Goal: Task Accomplishment & Management: Manage account settings

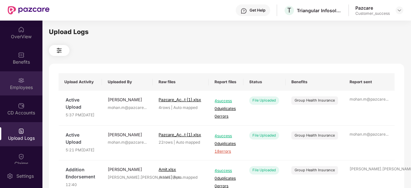
click at [25, 94] on div "Employees" at bounding box center [21, 83] width 42 height 24
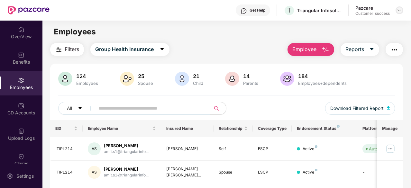
click at [398, 10] on img at bounding box center [399, 10] width 5 height 5
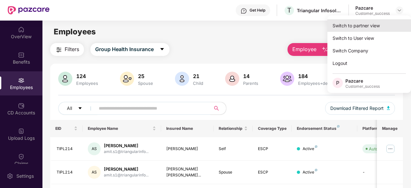
click at [349, 28] on div "Switch to partner view" at bounding box center [370, 25] width 84 height 13
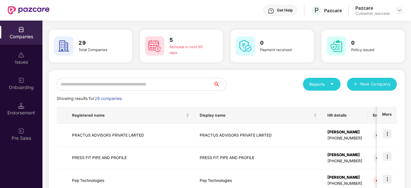
scroll to position [5, 0]
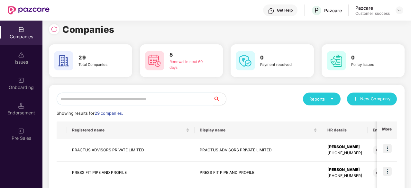
click at [117, 93] on input "text" at bounding box center [135, 99] width 157 height 13
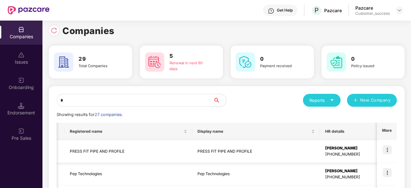
scroll to position [0, 0]
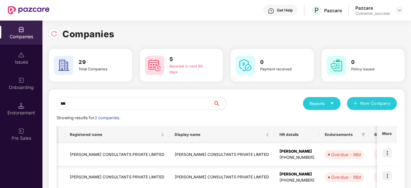
type input "***"
click at [390, 152] on img at bounding box center [387, 153] width 9 height 9
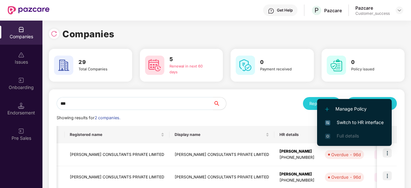
click at [365, 124] on span "Switch to HR interface" at bounding box center [355, 122] width 59 height 7
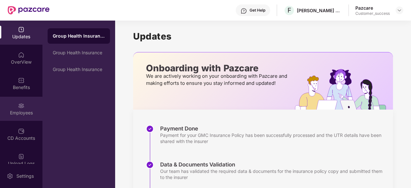
click at [10, 105] on div "Employees" at bounding box center [21, 109] width 42 height 24
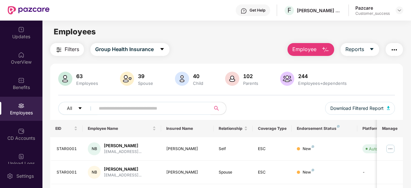
click at [126, 110] on input "text" at bounding box center [150, 109] width 103 height 10
paste input "*******"
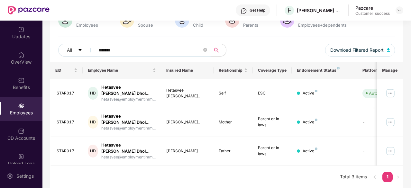
scroll to position [58, 0]
type input "*******"
click at [392, 89] on img at bounding box center [391, 94] width 10 height 10
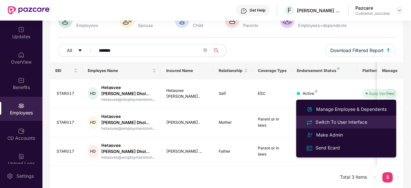
click at [326, 121] on div "Switch To User Interface" at bounding box center [342, 122] width 54 height 7
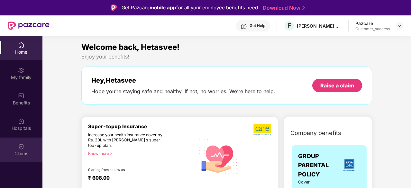
click at [20, 147] on img at bounding box center [21, 147] width 6 height 6
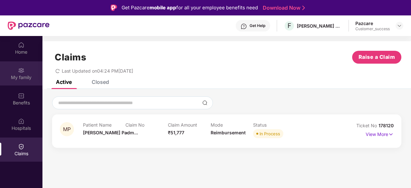
click at [22, 75] on div "My family" at bounding box center [21, 77] width 42 height 6
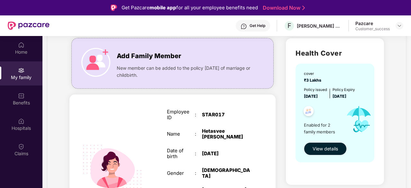
scroll to position [144, 0]
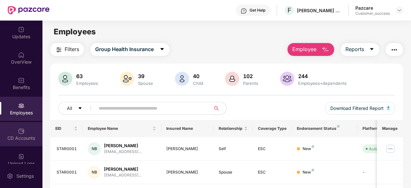
scroll to position [85, 0]
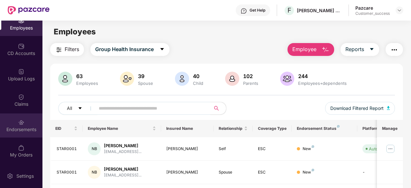
click at [19, 126] on div "Endorsements" at bounding box center [21, 126] width 42 height 24
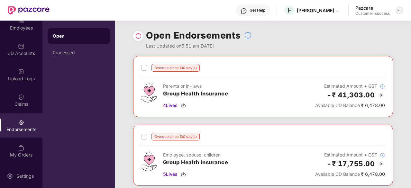
click at [401, 9] on img at bounding box center [399, 10] width 5 height 5
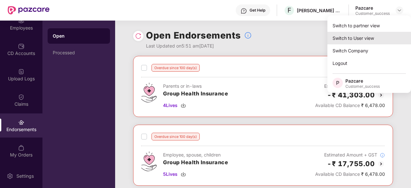
click at [350, 38] on div "Switch to User view" at bounding box center [370, 38] width 84 height 13
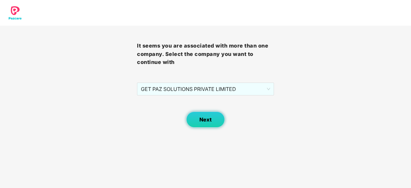
click at [215, 123] on button "Next" at bounding box center [205, 120] width 39 height 16
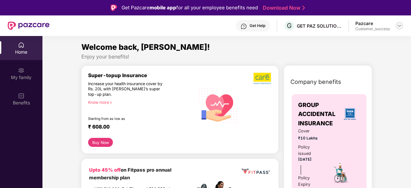
click at [401, 24] on img at bounding box center [399, 25] width 5 height 5
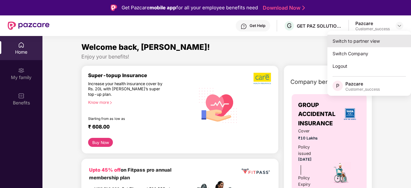
click at [348, 36] on div "Switch to partner view" at bounding box center [370, 41] width 84 height 13
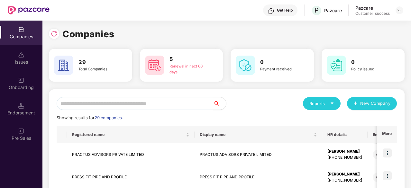
click at [12, 77] on div "Onboarding" at bounding box center [21, 83] width 42 height 24
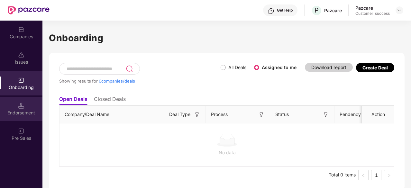
click at [19, 110] on div "Endorsement" at bounding box center [21, 113] width 42 height 6
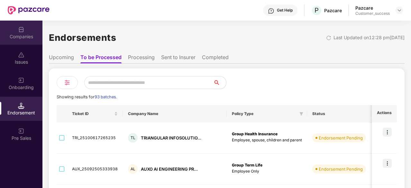
click at [9, 25] on div "Companies" at bounding box center [21, 33] width 42 height 24
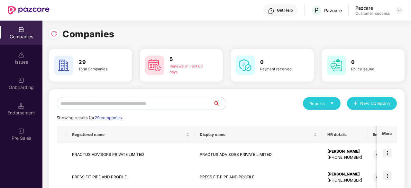
click at [118, 105] on input "text" at bounding box center [135, 103] width 157 height 13
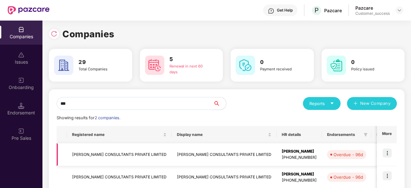
type input "***"
click at [184, 156] on td "[PERSON_NAME] CONSULTANTS PRIVATE LIMITED" at bounding box center [224, 155] width 105 height 23
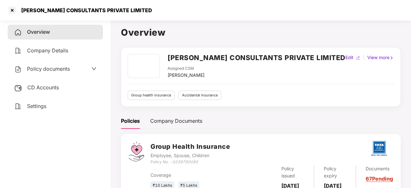
click at [45, 69] on span "Policy documents" at bounding box center [48, 69] width 43 height 6
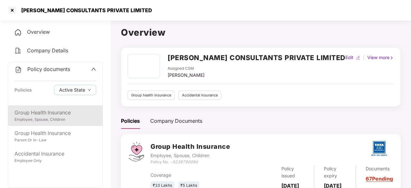
click at [59, 117] on div "Employee, Spouse, Children" at bounding box center [55, 120] width 82 height 6
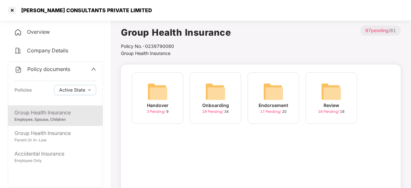
click at [282, 90] on img at bounding box center [273, 91] width 21 height 21
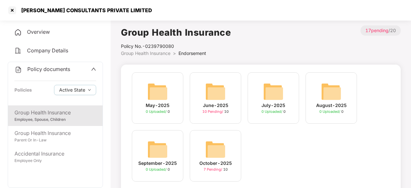
click at [211, 150] on img at bounding box center [215, 149] width 21 height 21
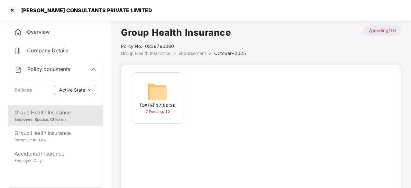
click at [159, 102] on div "[DATE] 17:50:26" at bounding box center [158, 105] width 36 height 7
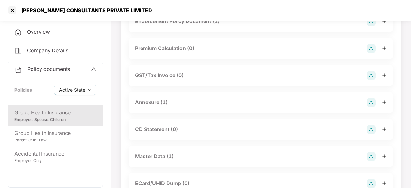
scroll to position [109, 0]
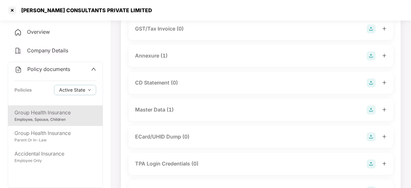
click at [150, 109] on div "Master Data (1)" at bounding box center [154, 110] width 39 height 8
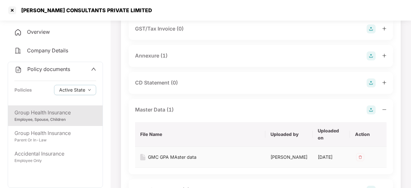
click at [185, 156] on div "GMC GPA MAster data" at bounding box center [172, 157] width 49 height 7
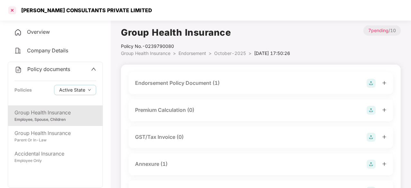
click at [11, 10] on div at bounding box center [12, 10] width 10 height 10
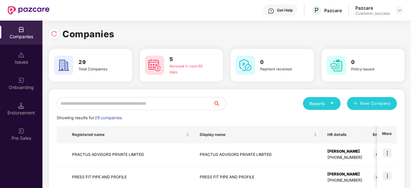
click at [21, 30] on img at bounding box center [21, 29] width 6 height 6
click at [177, 106] on input "text" at bounding box center [135, 103] width 157 height 13
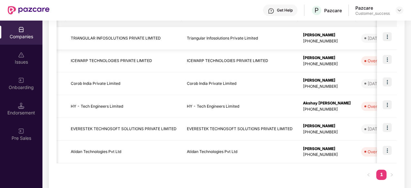
scroll to position [113, 0]
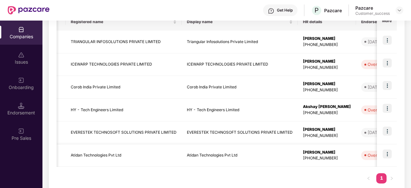
type input "***"
click at [161, 154] on td "Atidan Technologies Pvt Ltd" at bounding box center [124, 156] width 116 height 23
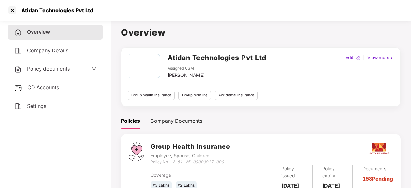
click at [77, 71] on div "Policy documents" at bounding box center [55, 69] width 82 height 8
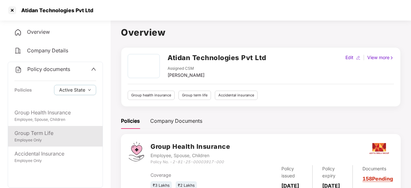
click at [41, 137] on div "Group Term Life" at bounding box center [55, 133] width 82 height 8
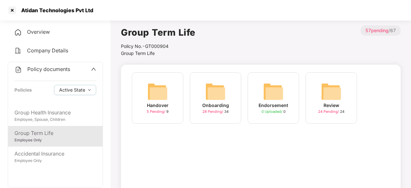
click at [223, 92] on img at bounding box center [215, 91] width 21 height 21
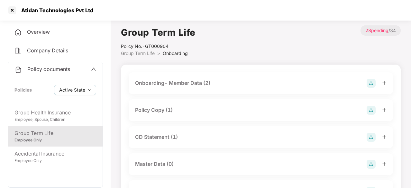
click at [144, 110] on div "Policy Copy (1)" at bounding box center [154, 110] width 38 height 8
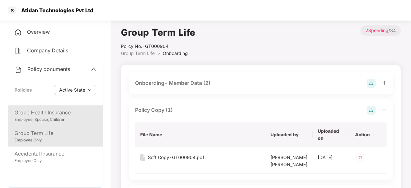
click at [55, 112] on div "Group Health Insurance" at bounding box center [55, 113] width 82 height 8
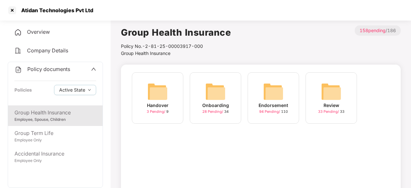
click at [267, 100] on img at bounding box center [273, 91] width 21 height 21
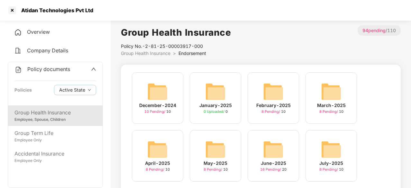
click at [278, 150] on img at bounding box center [273, 149] width 21 height 21
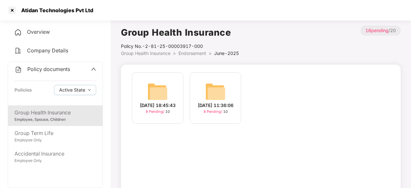
click at [165, 93] on img at bounding box center [157, 91] width 21 height 21
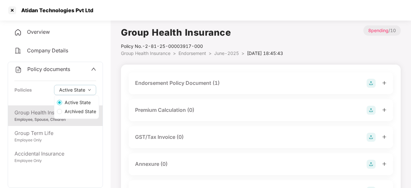
click at [54, 119] on div "Active State Archived State" at bounding box center [76, 107] width 45 height 23
click at [34, 114] on div "Group Health Insurance" at bounding box center [55, 113] width 82 height 8
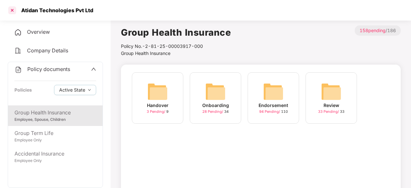
click at [11, 9] on div at bounding box center [12, 10] width 10 height 10
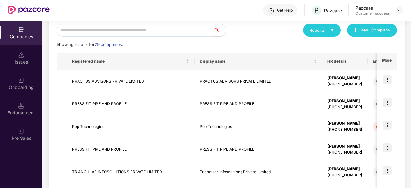
scroll to position [74, 0]
click at [147, 30] on input "text" at bounding box center [135, 30] width 157 height 13
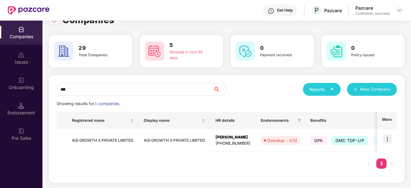
scroll to position [14, 0]
type input "***"
click at [141, 139] on td "AGI GROWTH X PRIVATE LIMITED" at bounding box center [175, 141] width 72 height 23
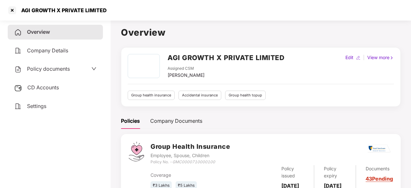
click at [82, 69] on div "Policy documents" at bounding box center [55, 69] width 82 height 8
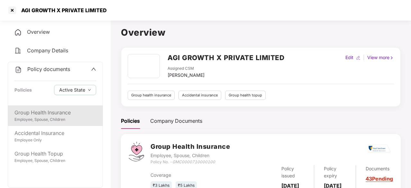
click at [45, 113] on div "Group Health Insurance" at bounding box center [55, 113] width 82 height 8
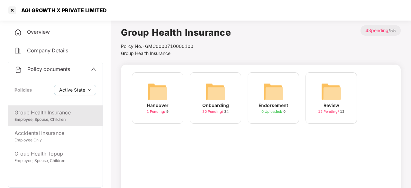
click at [217, 105] on div "Onboarding" at bounding box center [216, 105] width 27 height 7
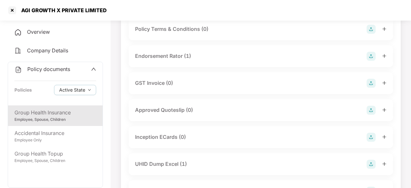
scroll to position [190, 0]
click at [73, 113] on div "Group Health Insurance" at bounding box center [55, 113] width 82 height 8
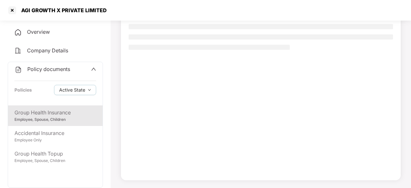
scroll to position [61, 0]
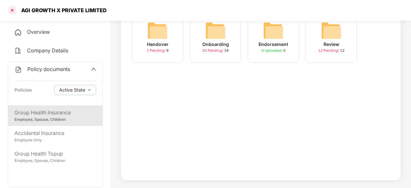
click at [12, 10] on div at bounding box center [12, 10] width 10 height 10
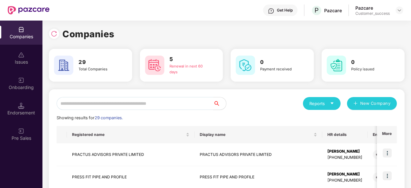
click at [146, 100] on input "text" at bounding box center [135, 103] width 157 height 13
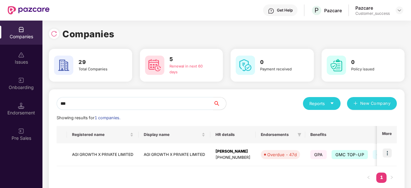
type input "***"
click at [14, 36] on div "Companies" at bounding box center [21, 36] width 42 height 6
click at [19, 77] on img at bounding box center [21, 80] width 6 height 6
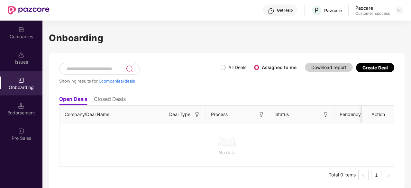
click at [110, 93] on ul "Open Deals Closed Deals" at bounding box center [226, 99] width 335 height 13
click at [108, 97] on li "Closed Deals" at bounding box center [110, 100] width 32 height 9
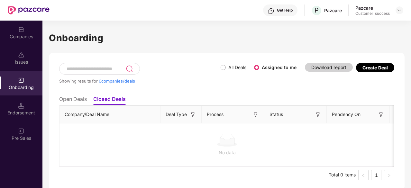
click at [74, 98] on li "Open Deals" at bounding box center [73, 100] width 28 height 9
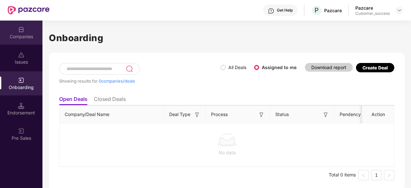
click at [25, 33] on div "Companies" at bounding box center [21, 33] width 42 height 24
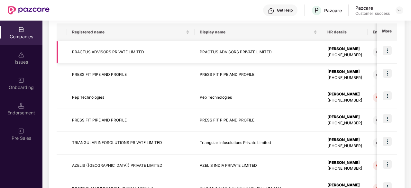
scroll to position [218, 0]
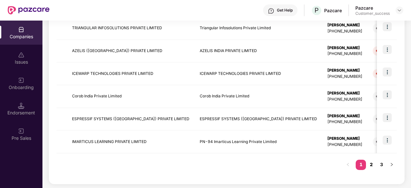
click at [369, 160] on link "2" at bounding box center [371, 165] width 10 height 10
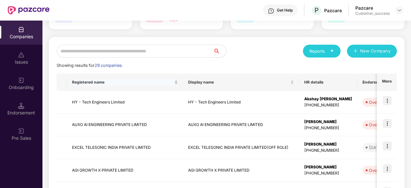
scroll to position [0, 0]
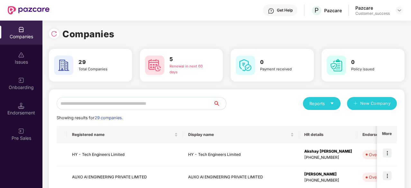
click at [97, 105] on input "text" at bounding box center [135, 103] width 157 height 13
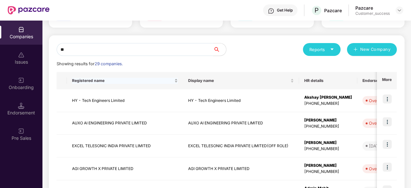
scroll to position [54, 0]
type input "*"
click at [26, 40] on div "Companies" at bounding box center [21, 33] width 42 height 24
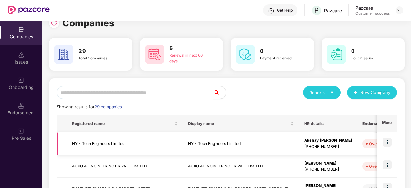
scroll to position [0, 0]
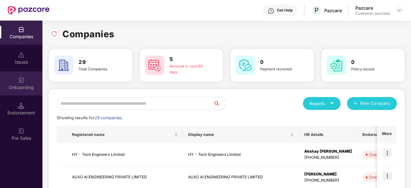
click at [16, 80] on div "Onboarding" at bounding box center [21, 83] width 42 height 24
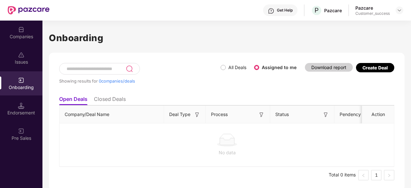
click at [18, 106] on img at bounding box center [21, 106] width 6 height 6
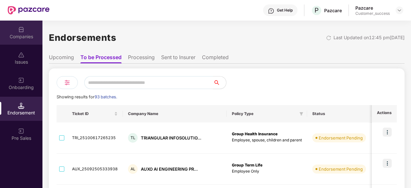
click at [18, 32] on img at bounding box center [21, 29] width 6 height 6
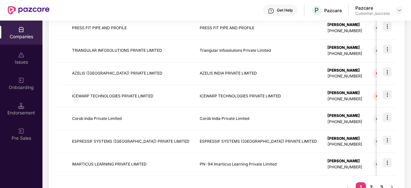
scroll to position [195, 0]
click at [247, 72] on td "AZELIS INDIA PRIVATE LIMITED" at bounding box center [259, 73] width 128 height 23
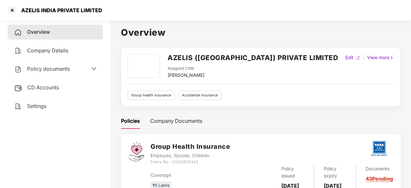
click at [58, 71] on span "Policy documents" at bounding box center [48, 69] width 43 height 6
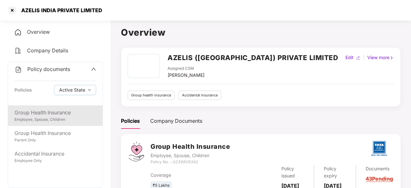
click at [46, 118] on div "Employee, Spouse, Children" at bounding box center [55, 120] width 82 height 6
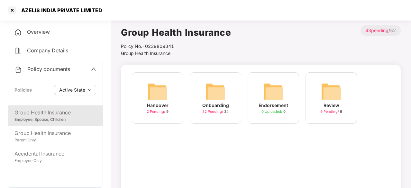
click at [203, 87] on div "Onboarding 32 Pending / 34" at bounding box center [216, 98] width 52 height 52
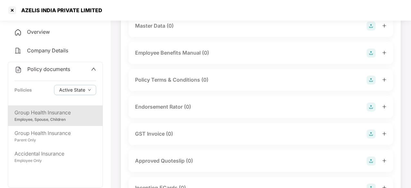
scroll to position [146, 0]
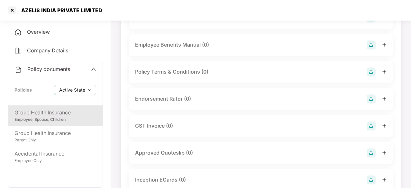
click at [169, 97] on div "Endorsement Rator (0)" at bounding box center [163, 99] width 56 height 8
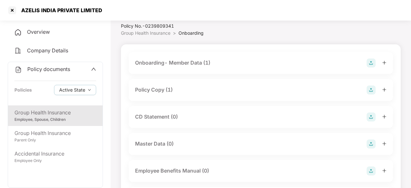
scroll to position [0, 0]
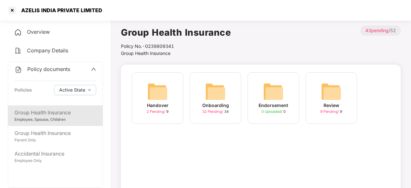
click at [50, 118] on div "Employee, Spouse, Children" at bounding box center [55, 120] width 82 height 6
click at [58, 33] on div "Overview" at bounding box center [55, 32] width 95 height 15
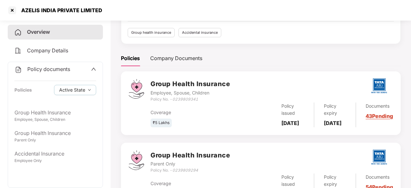
scroll to position [65, 0]
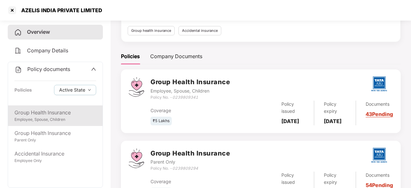
click at [56, 119] on div "Employee, Spouse, Children" at bounding box center [55, 120] width 82 height 6
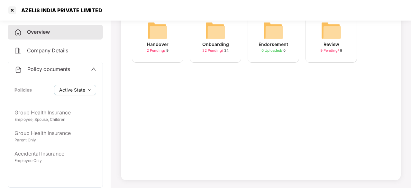
click at [222, 36] on img at bounding box center [215, 30] width 21 height 21
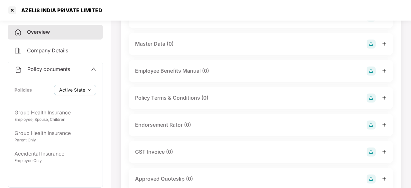
scroll to position [121, 0]
click at [165, 123] on div "Endorsement Rator (0)" at bounding box center [163, 125] width 56 height 8
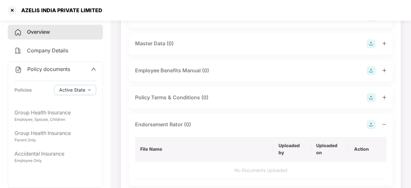
click at [371, 125] on img at bounding box center [371, 124] width 9 height 9
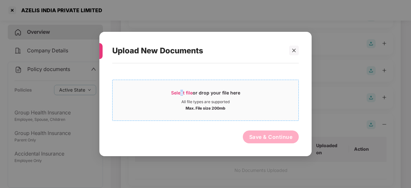
drag, startPoint x: 181, startPoint y: 89, endPoint x: 183, endPoint y: 93, distance: 4.6
click at [183, 93] on span "Select file or drop your file here All file types are supported Max. File size …" at bounding box center [206, 100] width 186 height 31
click at [183, 91] on span "Select file" at bounding box center [182, 92] width 22 height 5
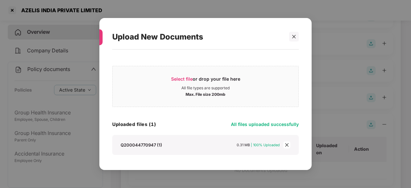
scroll to position [20, 0]
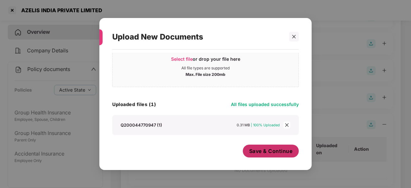
click at [270, 149] on span "Save & Continue" at bounding box center [271, 151] width 43 height 7
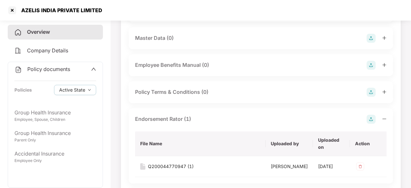
scroll to position [134, 0]
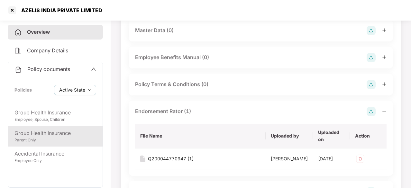
click at [48, 132] on div "Group Health Insurance" at bounding box center [55, 133] width 82 height 8
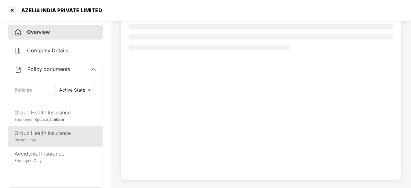
scroll to position [61, 0]
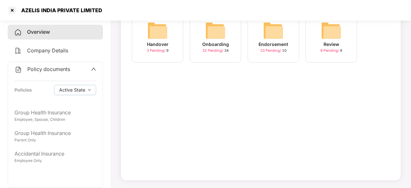
click at [221, 32] on img at bounding box center [215, 30] width 21 height 21
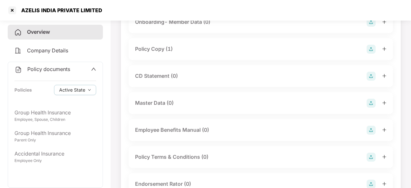
scroll to position [134, 0]
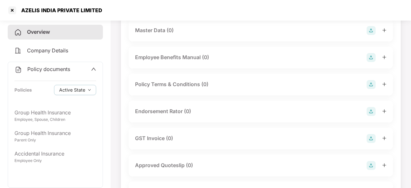
click at [178, 112] on div "Endorsement Rator (0)" at bounding box center [163, 112] width 56 height 8
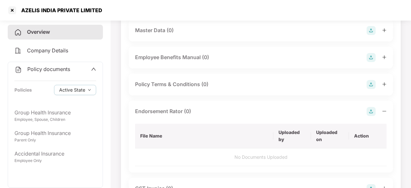
click at [372, 112] on img at bounding box center [371, 111] width 9 height 9
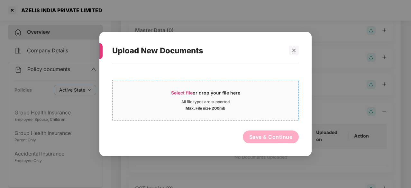
click at [184, 87] on span "Select file or drop your file here All file types are supported Max. File size …" at bounding box center [206, 100] width 186 height 31
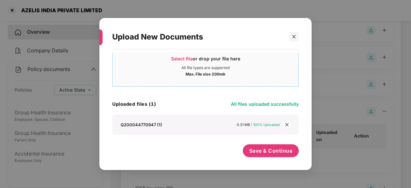
scroll to position [20, 0]
click at [274, 150] on span "Save & Continue" at bounding box center [271, 151] width 43 height 7
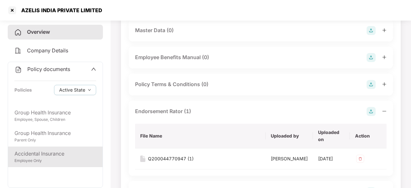
click at [33, 163] on div "Employee Only" at bounding box center [55, 161] width 82 height 6
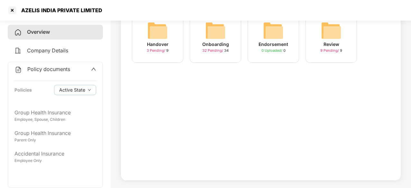
click at [204, 45] on div "Onboarding" at bounding box center [216, 44] width 27 height 7
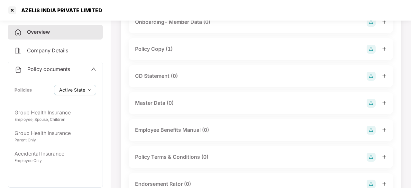
scroll to position [134, 0]
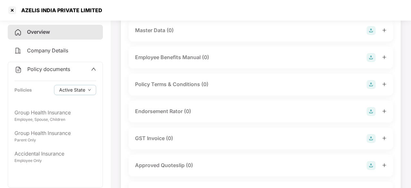
click at [165, 109] on div "Endorsement Rator (0)" at bounding box center [163, 112] width 56 height 8
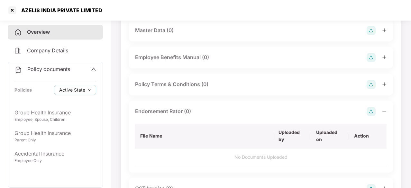
click at [370, 112] on img at bounding box center [371, 111] width 9 height 9
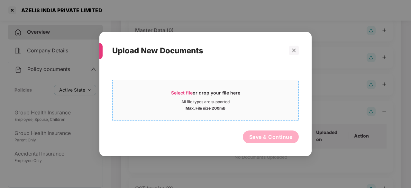
click at [188, 90] on span "Select file" at bounding box center [182, 92] width 22 height 5
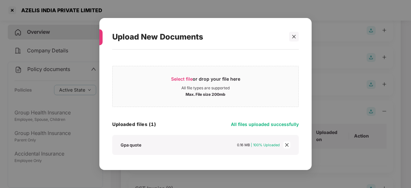
scroll to position [20, 0]
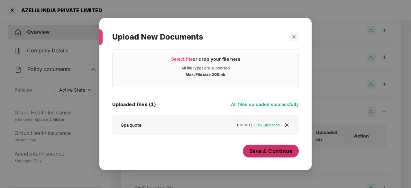
click at [268, 153] on span "Save & Continue" at bounding box center [271, 151] width 43 height 7
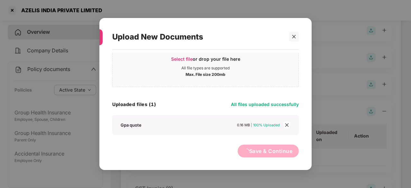
scroll to position [0, 0]
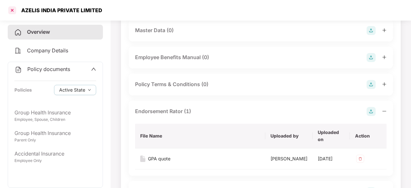
click at [14, 9] on div at bounding box center [12, 10] width 10 height 10
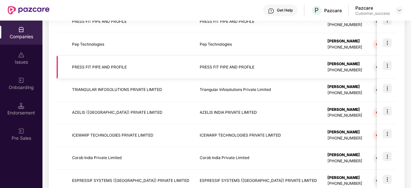
scroll to position [218, 0]
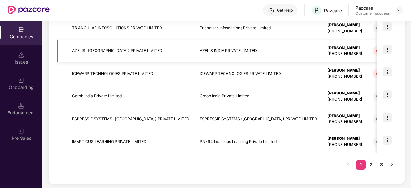
click at [138, 52] on td "AZELIS ([GEOGRAPHIC_DATA]) PRIVATE LIMITED" at bounding box center [131, 51] width 128 height 23
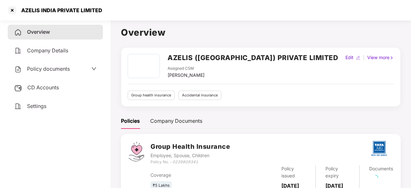
click at [39, 70] on span "Policy documents" at bounding box center [48, 69] width 43 height 6
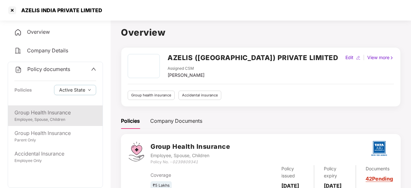
click at [42, 122] on div "Employee, Spouse, Children" at bounding box center [55, 120] width 82 height 6
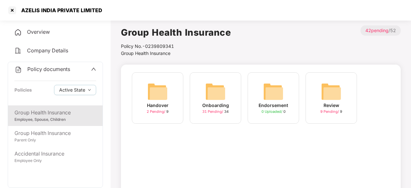
click at [225, 94] on img at bounding box center [215, 91] width 21 height 21
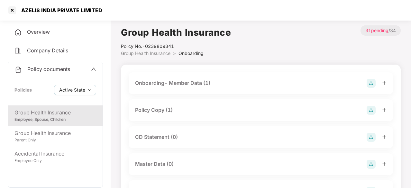
click at [166, 105] on div "Policy Copy (1)" at bounding box center [261, 110] width 265 height 22
click at [165, 108] on div "Policy Copy (1)" at bounding box center [154, 110] width 38 height 8
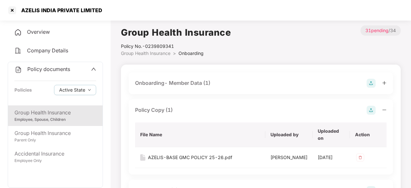
click at [221, 114] on div "Policy Copy (1)" at bounding box center [261, 110] width 252 height 9
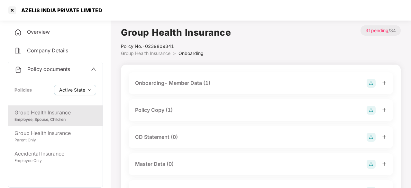
click at [221, 86] on div "Onboarding- Member Data (1)" at bounding box center [261, 83] width 252 height 9
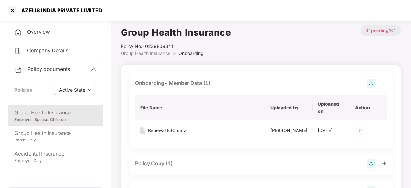
click at [221, 86] on div "Onboarding- Member Data (1)" at bounding box center [261, 83] width 252 height 9
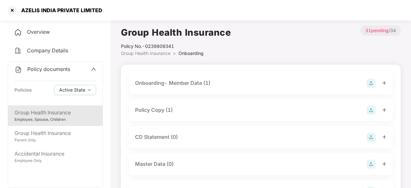
click at [224, 104] on div "Policy Copy (1)" at bounding box center [261, 110] width 265 height 22
click at [215, 113] on div "Policy Copy (1)" at bounding box center [261, 110] width 252 height 9
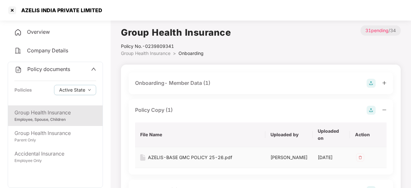
click at [184, 156] on div "AZELIS-BASE GMC POLICY 25-26.pdf" at bounding box center [190, 157] width 84 height 7
click at [12, 9] on div at bounding box center [12, 10] width 10 height 10
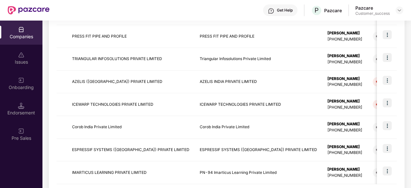
scroll to position [210, 0]
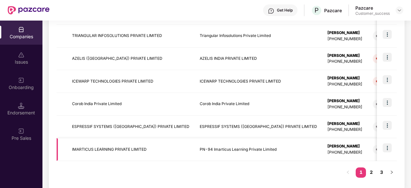
click at [388, 145] on img at bounding box center [387, 148] width 9 height 9
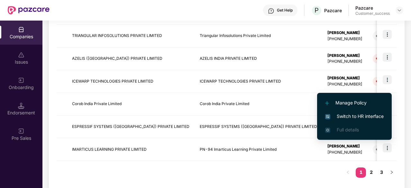
click at [357, 113] on span "Switch to HR interface" at bounding box center [355, 116] width 59 height 7
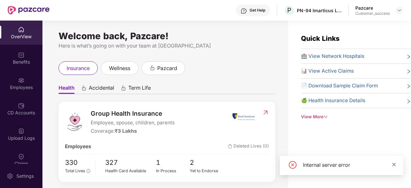
click at [396, 166] on icon "close" at bounding box center [394, 165] width 5 height 5
click at [399, 11] on img at bounding box center [399, 10] width 5 height 5
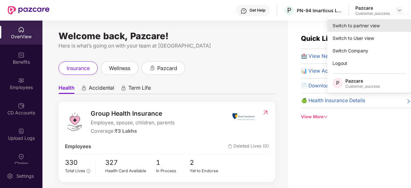
click at [367, 27] on div "Switch to partner view" at bounding box center [370, 25] width 84 height 13
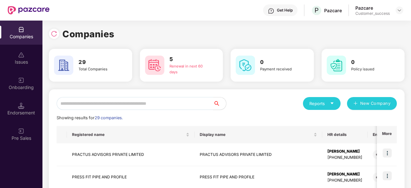
click at [138, 103] on input "text" at bounding box center [135, 103] width 157 height 13
type input "*"
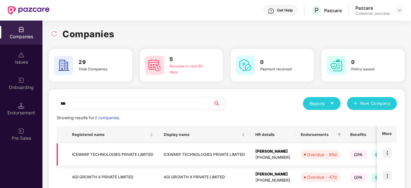
type input "***"
click at [145, 151] on td "ICEWARP TECHNOLOGIES PRIVATE LIMITED" at bounding box center [113, 155] width 92 height 23
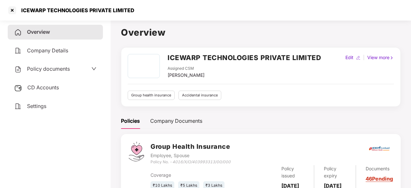
click at [61, 72] on span "Policy documents" at bounding box center [48, 69] width 43 height 6
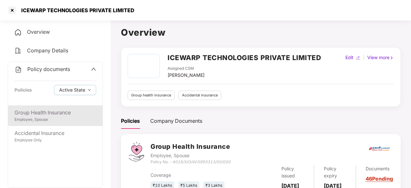
click at [42, 120] on div "Employee, Spouse" at bounding box center [55, 120] width 82 height 6
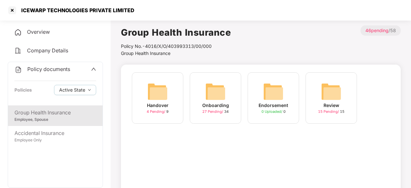
click at [225, 100] on img at bounding box center [215, 91] width 21 height 21
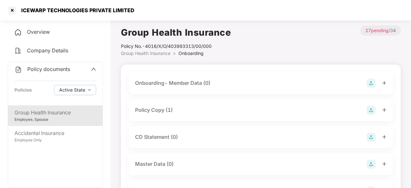
click at [164, 137] on div "CD Statement (0)" at bounding box center [156, 137] width 43 height 8
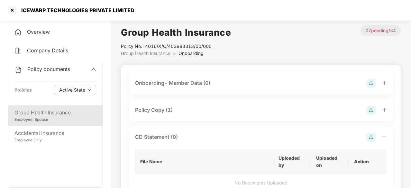
click at [373, 137] on img at bounding box center [371, 137] width 9 height 9
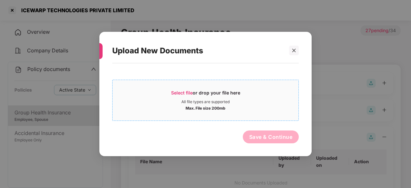
click at [186, 92] on span "Select file" at bounding box center [182, 92] width 22 height 5
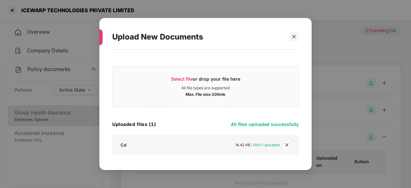
scroll to position [20, 0]
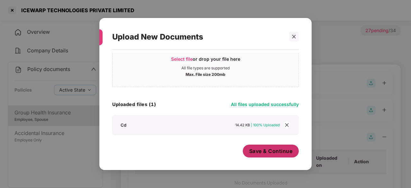
click at [274, 154] on span "Save & Continue" at bounding box center [271, 151] width 43 height 7
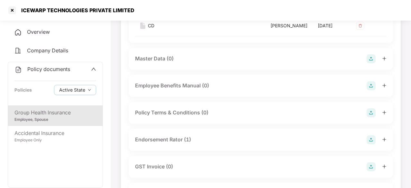
scroll to position [0, 0]
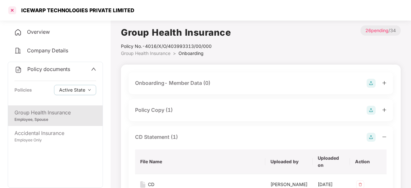
click at [11, 10] on div at bounding box center [12, 10] width 10 height 10
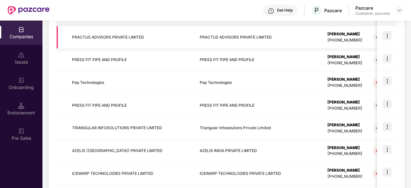
scroll to position [118, 0]
click at [387, 127] on img at bounding box center [387, 126] width 9 height 9
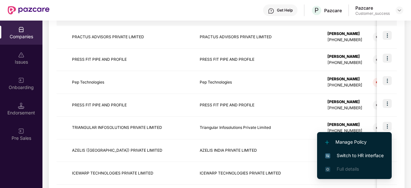
click at [343, 159] on span "Switch to HR interface" at bounding box center [355, 155] width 59 height 7
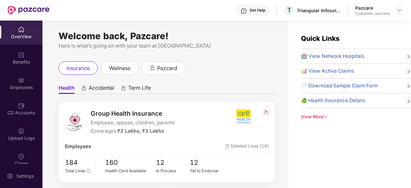
scroll to position [60, 0]
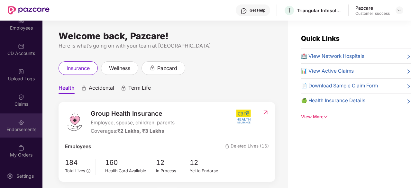
click at [18, 121] on img at bounding box center [21, 122] width 6 height 6
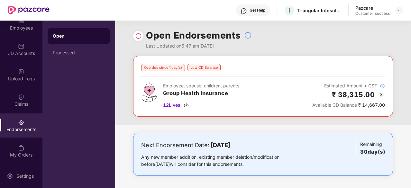
click at [372, 106] on div "Available CD Balance ₹ 14,667.00" at bounding box center [349, 105] width 73 height 7
click at [354, 104] on span "Available CD Balance" at bounding box center [335, 104] width 45 height 5
drag, startPoint x: 325, startPoint y: 92, endPoint x: 374, endPoint y: 92, distance: 48.6
click at [374, 92] on div "₹ 38,315.00" at bounding box center [349, 95] width 73 height 11
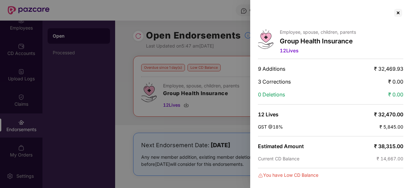
click at [233, 114] on div at bounding box center [205, 94] width 411 height 188
click at [243, 49] on div at bounding box center [205, 94] width 411 height 188
click at [400, 11] on div at bounding box center [398, 13] width 10 height 10
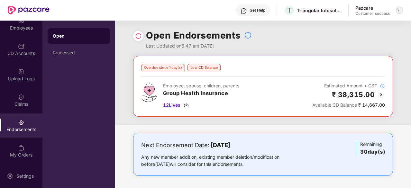
click at [401, 8] on img at bounding box center [399, 10] width 5 height 5
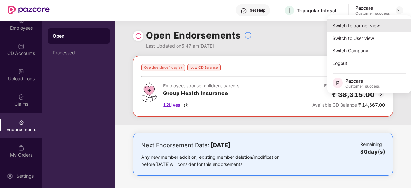
click at [367, 21] on div "Switch to partner view" at bounding box center [370, 25] width 84 height 13
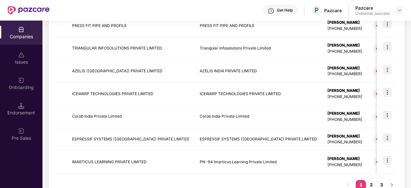
scroll to position [206, 0]
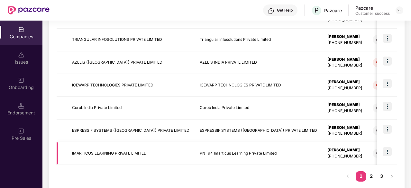
click at [248, 154] on td "PN-94 Imarticus Learning Private Limited" at bounding box center [259, 153] width 128 height 23
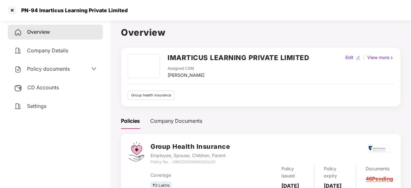
click at [65, 72] on div "Policy documents" at bounding box center [42, 69] width 56 height 8
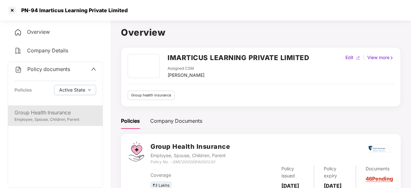
click at [43, 115] on div "Group Health Insurance" at bounding box center [55, 113] width 82 height 8
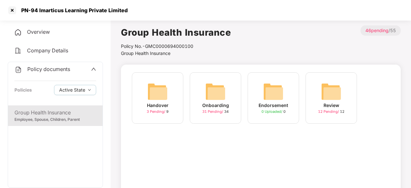
click at [228, 84] on div "Onboarding 31 Pending / 34" at bounding box center [216, 98] width 52 height 52
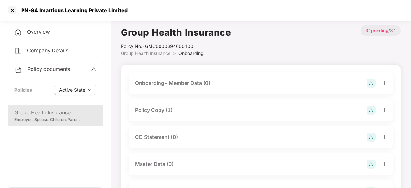
click at [152, 113] on div "Policy Copy (1)" at bounding box center [154, 110] width 38 height 8
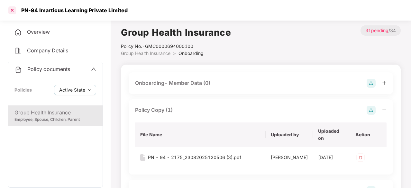
click at [11, 11] on div at bounding box center [12, 10] width 10 height 10
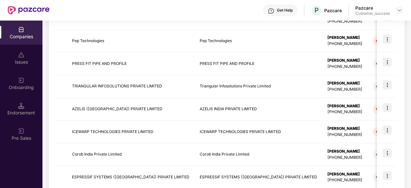
scroll to position [218, 0]
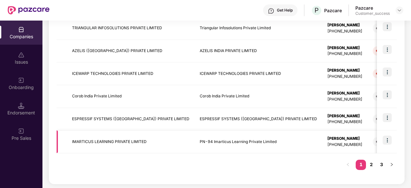
drag, startPoint x: 252, startPoint y: 143, endPoint x: 206, endPoint y: 143, distance: 45.4
drag, startPoint x: 206, startPoint y: 143, endPoint x: 195, endPoint y: 159, distance: 19.5
click at [195, 159] on div "Registered name Display name HR details Endorsements Benefits Earliest Renewal …" at bounding box center [227, 43] width 341 height 268
drag, startPoint x: 252, startPoint y: 142, endPoint x: 178, endPoint y: 145, distance: 74.1
click at [195, 145] on td "PN-94 Imarticus Learning Private Limited" at bounding box center [259, 142] width 128 height 23
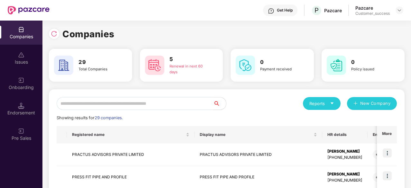
click at [130, 103] on input "text" at bounding box center [135, 103] width 157 height 13
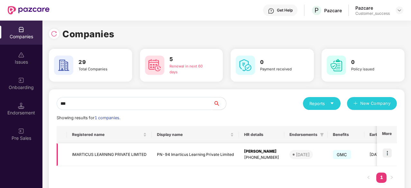
scroll to position [14, 0]
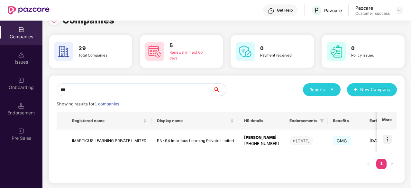
type input "***"
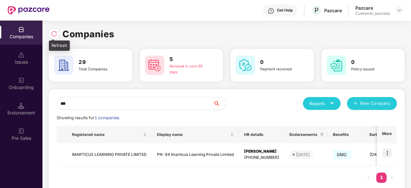
click at [58, 37] on div at bounding box center [54, 34] width 10 height 10
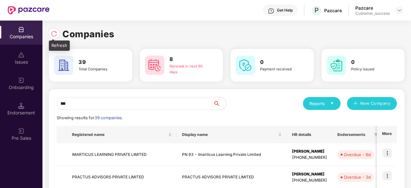
click at [56, 34] on img at bounding box center [54, 34] width 6 height 6
click at [51, 33] on img at bounding box center [54, 34] width 6 height 6
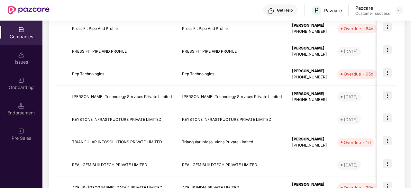
scroll to position [218, 0]
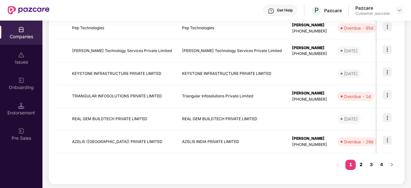
click at [363, 164] on link "2" at bounding box center [361, 165] width 10 height 10
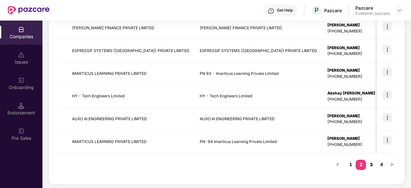
click at [375, 165] on link "3" at bounding box center [371, 165] width 10 height 10
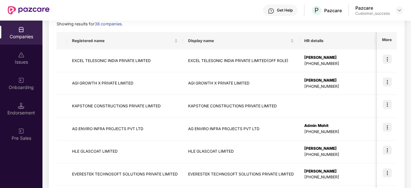
scroll to position [94, 0]
drag, startPoint x: 170, startPoint y: 106, endPoint x: 68, endPoint y: 110, distance: 102.1
click at [68, 110] on td "KAPSTONE CONSTRUCTIONS PRIVATE LIMITED" at bounding box center [125, 106] width 116 height 23
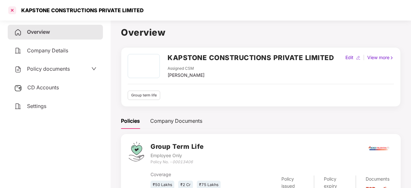
click at [10, 9] on div at bounding box center [12, 10] width 10 height 10
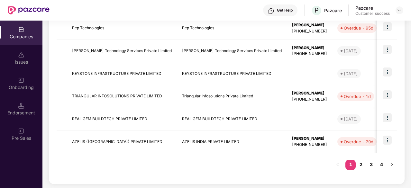
scroll to position [201, 0]
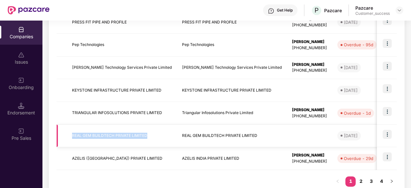
drag, startPoint x: 164, startPoint y: 135, endPoint x: 71, endPoint y: 137, distance: 93.1
click at [71, 137] on td "REAL GEM BUILDTECH PRIVATE LIMITED" at bounding box center [122, 136] width 110 height 23
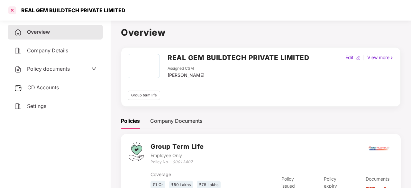
click at [11, 9] on div at bounding box center [12, 10] width 10 height 10
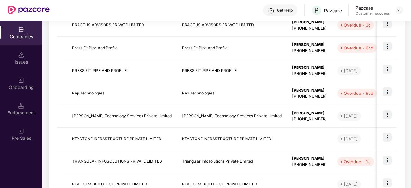
scroll to position [153, 0]
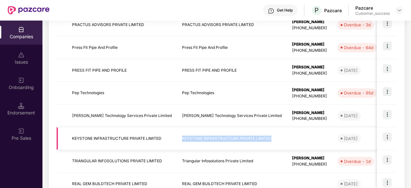
drag, startPoint x: 282, startPoint y: 138, endPoint x: 173, endPoint y: 142, distance: 109.9
click at [173, 142] on tr "KEYSTONE INFRASTRUCTURE PRIVATE LIMITED KEYSTONE INFRASTRUCTURE PRIVATE LIMITED…" at bounding box center [369, 138] width 624 height 23
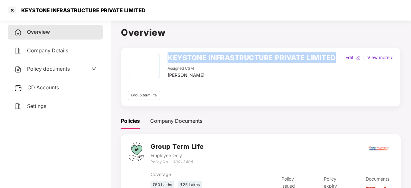
drag, startPoint x: 337, startPoint y: 60, endPoint x: 169, endPoint y: 57, distance: 168.1
click at [169, 57] on div "KEYSTONE INFRASTRUCTURE PRIVATE LIMITED Assigned CSM [PERSON_NAME] Edit | View …" at bounding box center [261, 66] width 267 height 25
copy h2 "KEYSTONE INFRASTRUCTURE PRIVATE LIMITED"
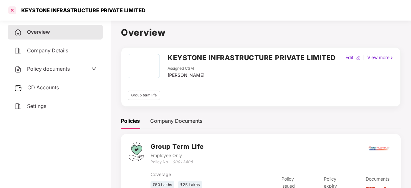
click at [12, 13] on div at bounding box center [12, 10] width 10 height 10
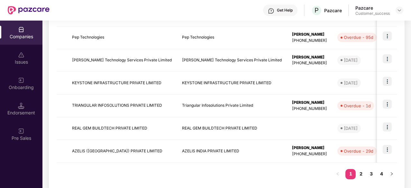
scroll to position [218, 0]
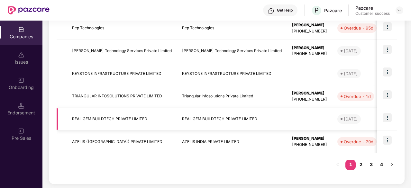
click at [260, 117] on td "REAL GEM BUILDTECH PRIVATE LIMITED" at bounding box center [232, 119] width 110 height 23
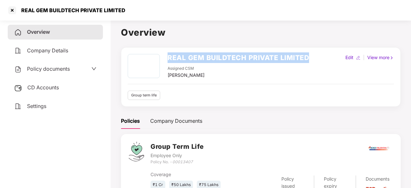
drag, startPoint x: 310, startPoint y: 55, endPoint x: 149, endPoint y: 64, distance: 161.3
click at [149, 64] on div "REAL GEM BUILDTECH PRIVATE LIMITED Assigned CSM [PERSON_NAME] Edit | View more" at bounding box center [261, 66] width 267 height 25
copy div "REAL GEM BUILDTECH PRIVATE LIMITED"
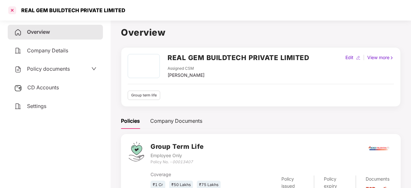
click at [15, 12] on div at bounding box center [12, 10] width 10 height 10
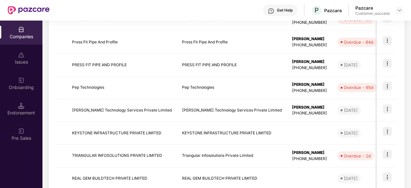
scroll to position [218, 0]
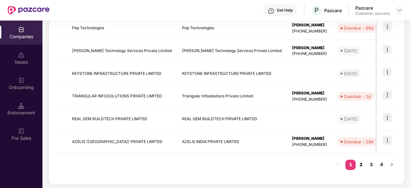
click at [361, 163] on link "2" at bounding box center [361, 165] width 10 height 10
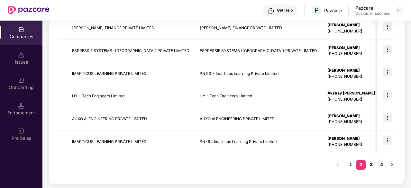
click at [371, 164] on link "3" at bounding box center [371, 165] width 10 height 10
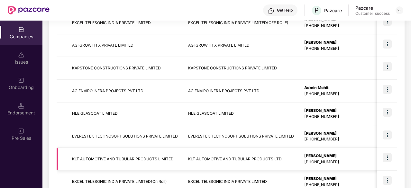
scroll to position [125, 0]
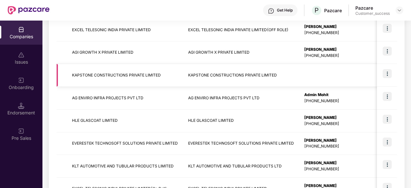
click at [242, 71] on td "KAPSTONE CONSTRUCTIONS PRIVATE LIMITED" at bounding box center [241, 75] width 116 height 23
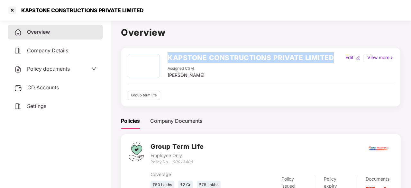
drag, startPoint x: 337, startPoint y: 57, endPoint x: 158, endPoint y: 64, distance: 178.8
click at [158, 64] on div "KAPSTONE CONSTRUCTIONS PRIVATE LIMITED Assigned CSM [PERSON_NAME] Edit | View m…" at bounding box center [261, 66] width 267 height 25
copy div "KAPSTONE CONSTRUCTIONS PRIVATE LIMITED"
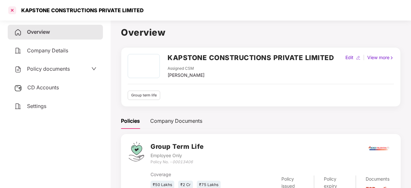
click at [16, 8] on div at bounding box center [12, 10] width 10 height 10
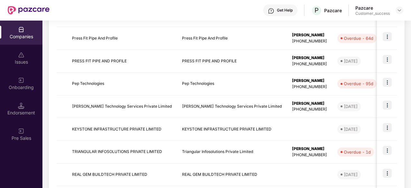
scroll to position [218, 0]
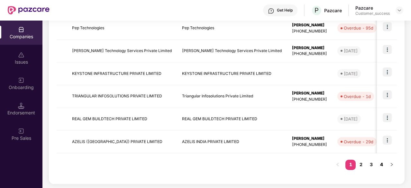
click at [381, 164] on link "4" at bounding box center [382, 165] width 10 height 10
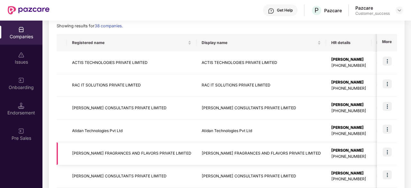
scroll to position [173, 0]
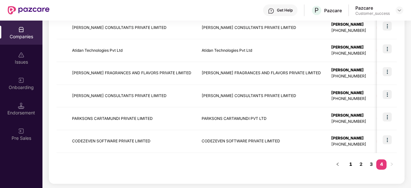
click at [353, 163] on link "1" at bounding box center [351, 165] width 10 height 10
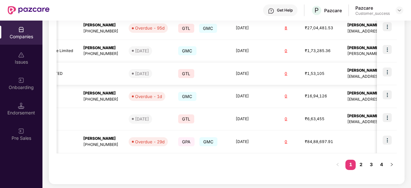
scroll to position [0, 0]
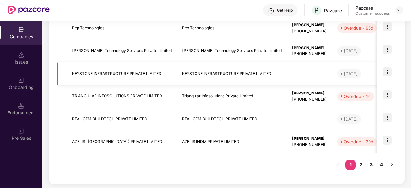
click at [287, 71] on td at bounding box center [309, 73] width 45 height 23
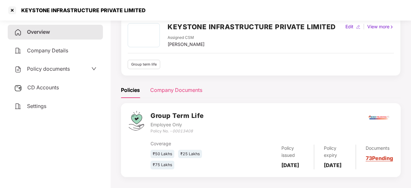
scroll to position [35, 0]
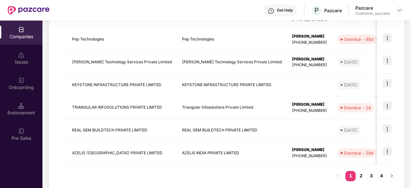
scroll to position [207, 0]
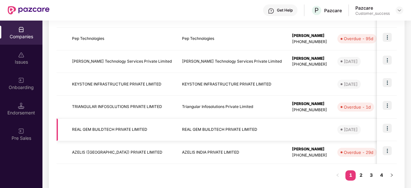
click at [200, 128] on td "REAL GEM BUILDTECH PRIVATE LIMITED" at bounding box center [232, 130] width 110 height 23
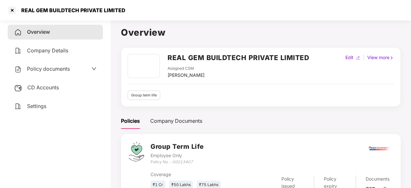
scroll to position [35, 0]
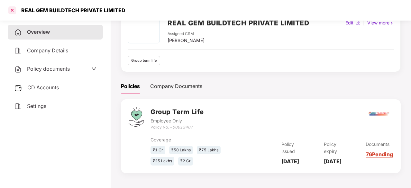
click at [12, 7] on div at bounding box center [12, 10] width 10 height 10
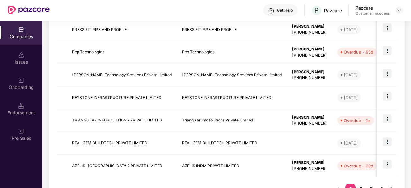
scroll to position [218, 0]
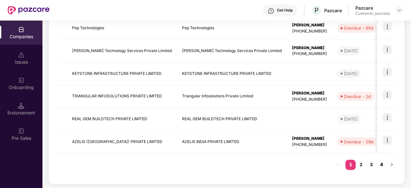
click at [381, 165] on link "4" at bounding box center [382, 165] width 10 height 10
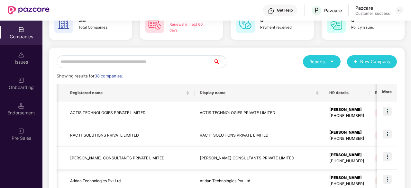
scroll to position [173, 0]
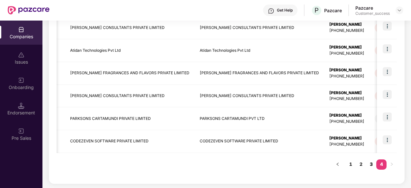
click at [371, 165] on link "3" at bounding box center [371, 165] width 10 height 10
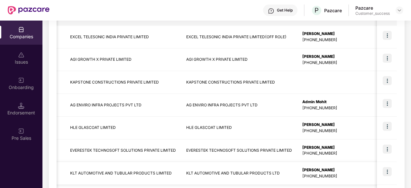
scroll to position [118, 0]
click at [228, 82] on td "KAPSTONE CONSTRUCTIONS PRIVATE LIMITED" at bounding box center [239, 82] width 116 height 23
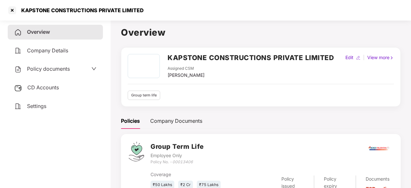
scroll to position [35, 0]
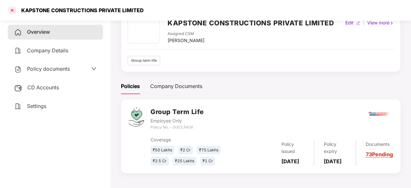
click at [14, 9] on div at bounding box center [12, 10] width 10 height 10
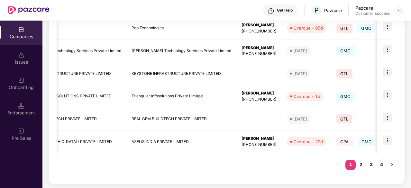
scroll to position [0, 36]
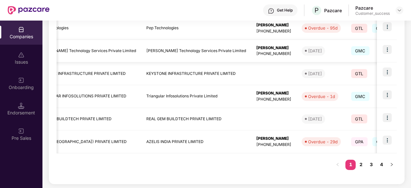
click at [211, 51] on td "[PERSON_NAME] Technology Services Private Limited" at bounding box center [196, 51] width 110 height 23
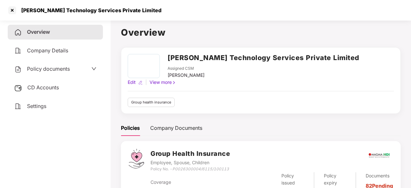
scroll to position [33, 0]
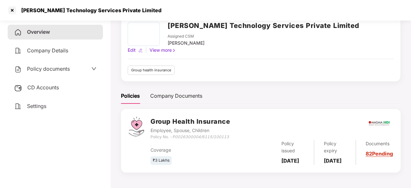
click at [67, 71] on span "Policy documents" at bounding box center [48, 69] width 43 height 6
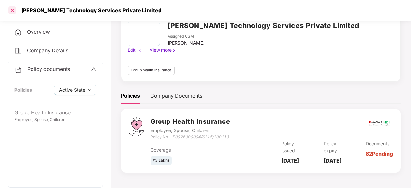
click at [9, 8] on div at bounding box center [12, 10] width 10 height 10
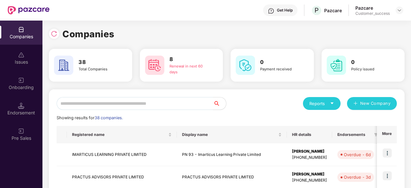
click at [403, 6] on div at bounding box center [400, 10] width 8 height 8
click at [401, 8] on img at bounding box center [399, 10] width 5 height 5
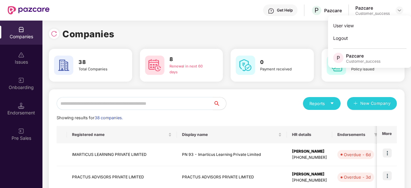
click at [24, 31] on img at bounding box center [21, 29] width 6 height 6
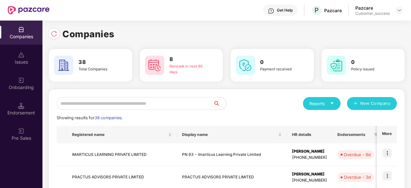
click at [24, 31] on img at bounding box center [21, 29] width 6 height 6
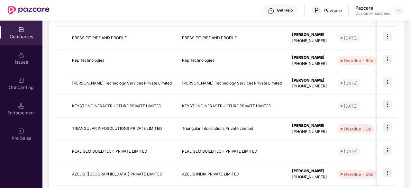
scroll to position [218, 0]
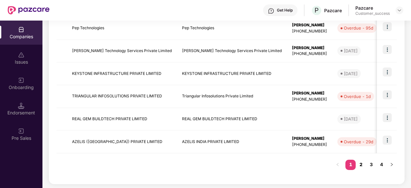
click at [360, 162] on link "2" at bounding box center [361, 165] width 10 height 10
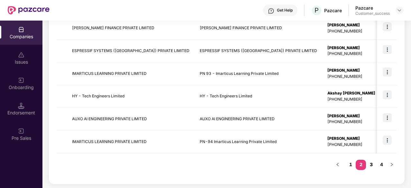
click at [371, 166] on link "3" at bounding box center [371, 165] width 10 height 10
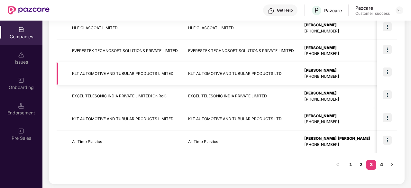
click at [214, 74] on td "KLT AUTOMOTIVE AND TUBULAR PRODUCTS LTD" at bounding box center [241, 73] width 116 height 23
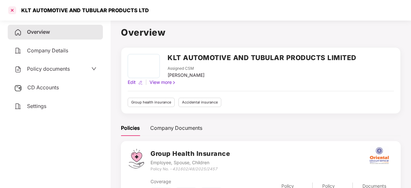
click at [10, 11] on div at bounding box center [12, 10] width 10 height 10
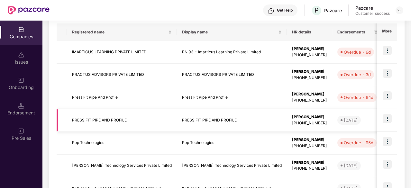
scroll to position [218, 0]
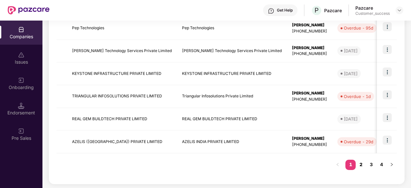
click at [360, 163] on link "2" at bounding box center [361, 165] width 10 height 10
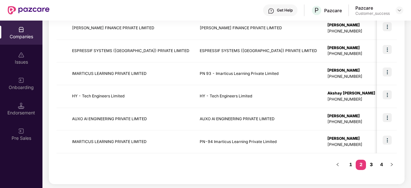
click at [369, 166] on link "3" at bounding box center [371, 165] width 10 height 10
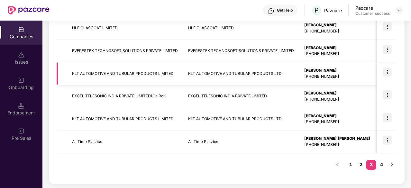
click at [387, 70] on img at bounding box center [387, 72] width 9 height 9
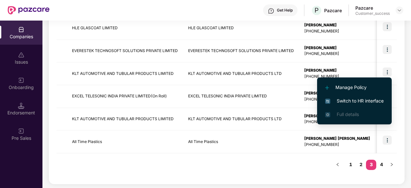
click at [347, 98] on span "Switch to HR interface" at bounding box center [355, 101] width 59 height 7
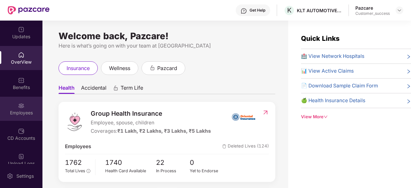
click at [21, 110] on div "Employees" at bounding box center [21, 113] width 42 height 6
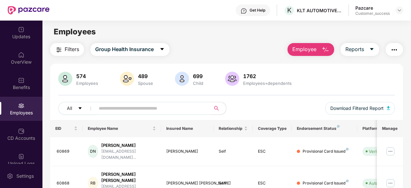
click at [112, 106] on input "text" at bounding box center [150, 109] width 103 height 10
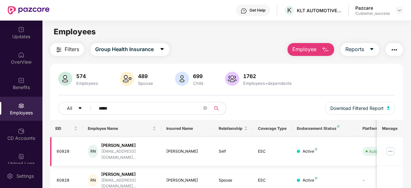
type input "*****"
click at [390, 149] on img at bounding box center [391, 151] width 10 height 10
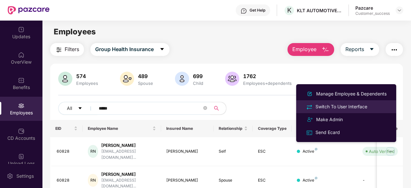
click at [363, 104] on div "Switch To User Interface" at bounding box center [342, 106] width 54 height 7
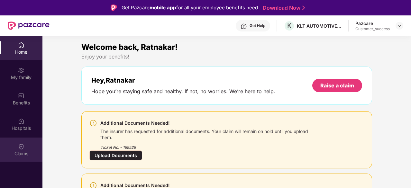
click at [25, 147] on div "Claims" at bounding box center [21, 150] width 42 height 24
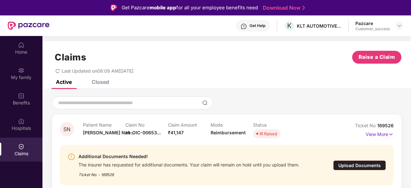
click at [348, 164] on div "Upload Documents" at bounding box center [360, 166] width 53 height 10
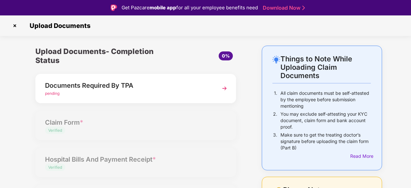
click at [132, 88] on div "Documents Required By TPA" at bounding box center [128, 85] width 166 height 10
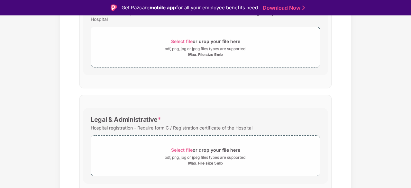
scroll to position [210, 0]
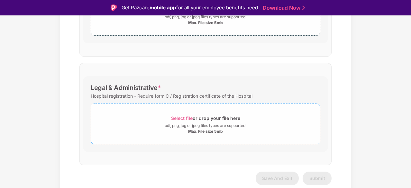
click at [178, 117] on span "Select file" at bounding box center [182, 118] width 22 height 5
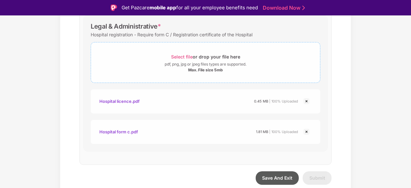
scroll to position [271, 0]
click at [281, 176] on span "Save And Exit" at bounding box center [277, 178] width 30 height 5
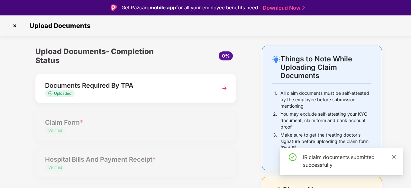
click at [393, 158] on icon "close" at bounding box center [395, 157] width 4 height 4
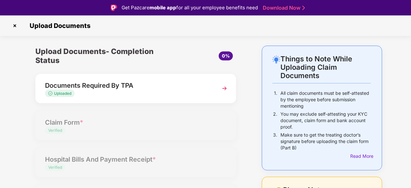
click at [54, 125] on div "Upload Documents- Completion Status 0% Documents Required By TPA Uploaded Claim…" at bounding box center [136, 171] width 214 height 250
click at [176, 84] on div "Documents Required By TPA" at bounding box center [128, 85] width 166 height 10
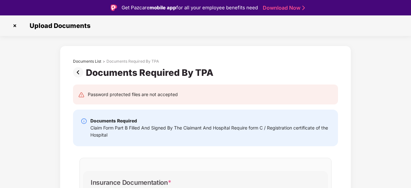
click at [16, 24] on img at bounding box center [15, 26] width 10 height 10
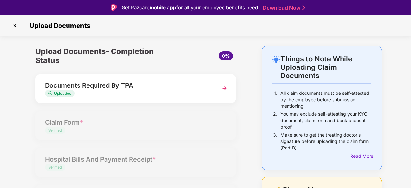
click at [14, 26] on img at bounding box center [15, 26] width 10 height 10
click at [14, 25] on img at bounding box center [15, 26] width 10 height 10
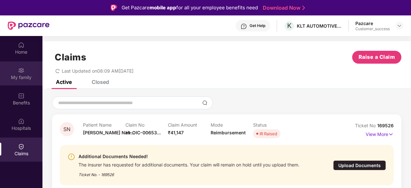
click at [33, 76] on div "My family" at bounding box center [21, 77] width 42 height 6
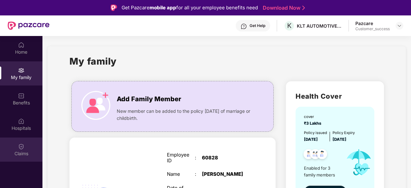
click at [16, 148] on div "Claims" at bounding box center [21, 150] width 42 height 24
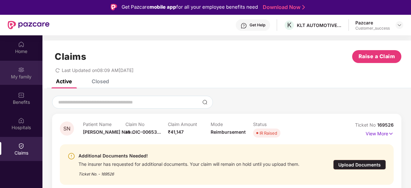
click at [24, 75] on div "My family" at bounding box center [21, 77] width 42 height 6
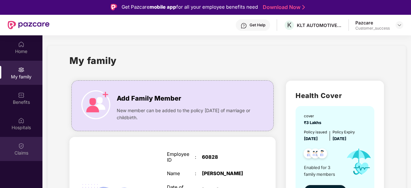
click at [24, 146] on img at bounding box center [21, 146] width 6 height 6
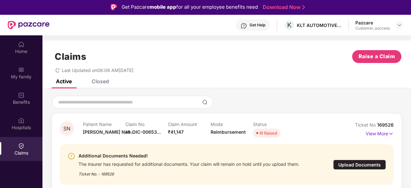
scroll to position [71, 0]
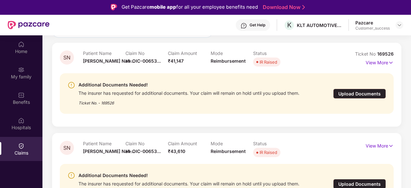
click at [309, 183] on div "Additional Documents Needed! The insurer has requested for additional documents…" at bounding box center [201, 184] width 266 height 25
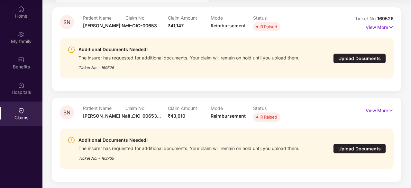
click at [353, 54] on div "Upload Documents" at bounding box center [360, 58] width 53 height 10
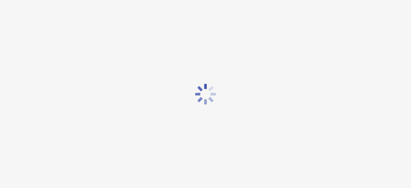
scroll to position [15, 0]
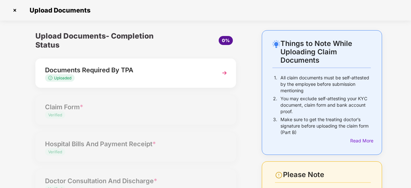
click at [142, 72] on div "Documents Required By TPA" at bounding box center [128, 70] width 166 height 10
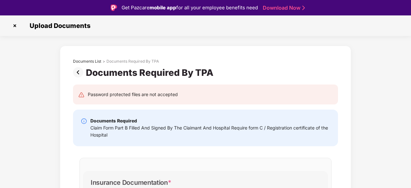
click at [13, 22] on img at bounding box center [15, 26] width 10 height 10
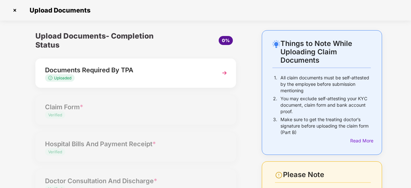
click at [14, 6] on img at bounding box center [15, 10] width 10 height 10
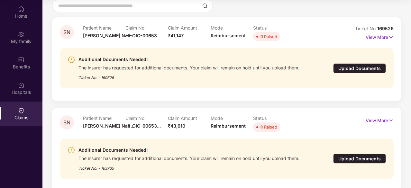
scroll to position [71, 0]
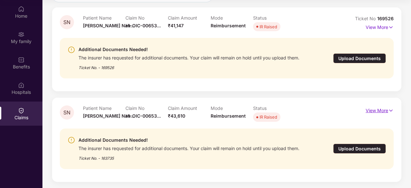
click at [392, 111] on img at bounding box center [391, 110] width 5 height 7
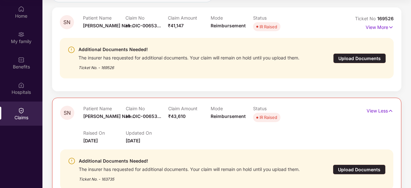
scroll to position [26, 0]
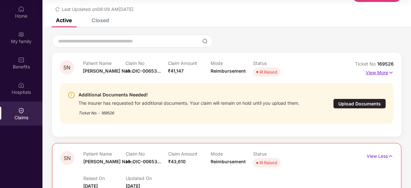
click at [390, 72] on img at bounding box center [391, 72] width 5 height 7
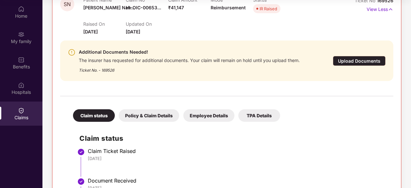
scroll to position [0, 0]
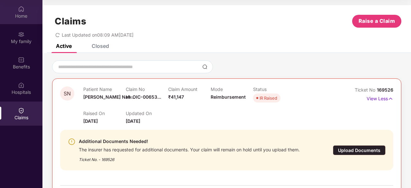
click at [18, 9] on img at bounding box center [21, 9] width 6 height 6
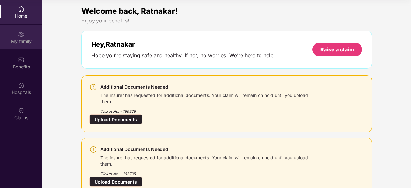
click at [23, 35] on img at bounding box center [21, 34] width 6 height 6
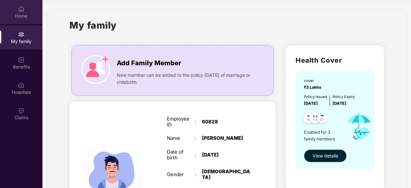
click at [26, 13] on div "Home" at bounding box center [21, 16] width 42 height 6
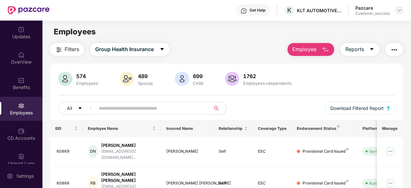
click at [401, 8] on img at bounding box center [399, 10] width 5 height 5
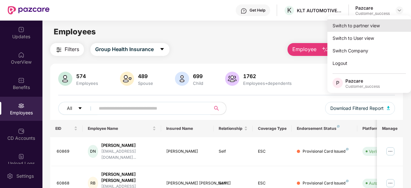
click at [370, 25] on div "Switch to partner view" at bounding box center [370, 25] width 84 height 13
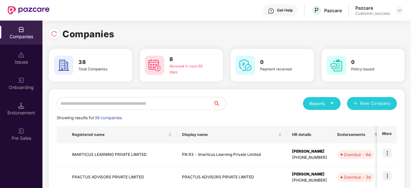
click at [122, 98] on input "text" at bounding box center [135, 103] width 157 height 13
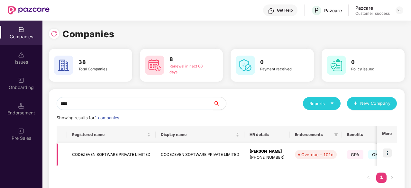
type input "****"
click at [184, 156] on td "CODEZEVEN SOFTWARE PRIVATE LIMITED" at bounding box center [200, 155] width 89 height 23
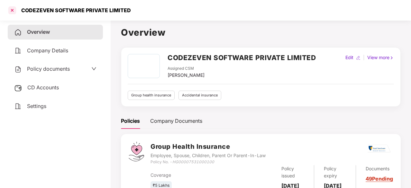
click at [15, 12] on div at bounding box center [12, 10] width 10 height 10
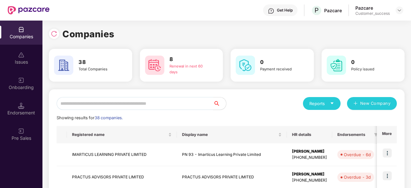
click at [126, 104] on input "text" at bounding box center [135, 103] width 157 height 13
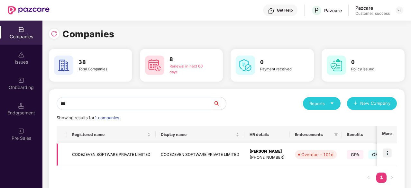
type input "***"
click at [386, 153] on img at bounding box center [387, 153] width 9 height 9
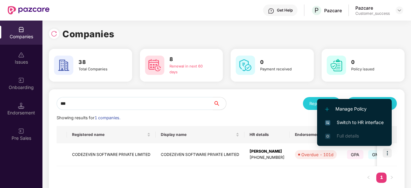
click at [363, 122] on span "Switch to HR interface" at bounding box center [355, 122] width 59 height 7
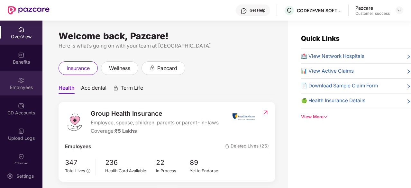
click at [21, 85] on div "Employees" at bounding box center [21, 87] width 42 height 6
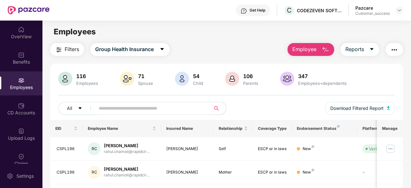
click at [126, 108] on input "text" at bounding box center [150, 109] width 103 height 10
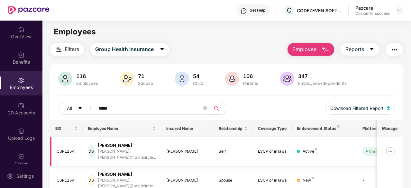
type input "*****"
click at [391, 149] on img at bounding box center [391, 151] width 10 height 10
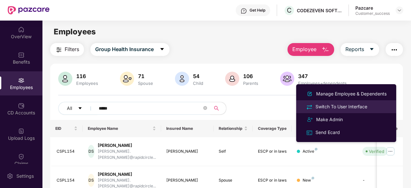
click at [364, 105] on div "Switch To User Interface" at bounding box center [342, 106] width 54 height 7
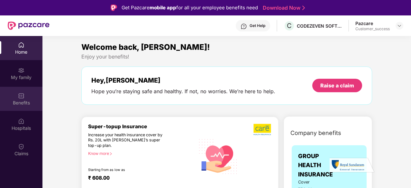
click at [16, 96] on div "Benefits" at bounding box center [21, 99] width 42 height 24
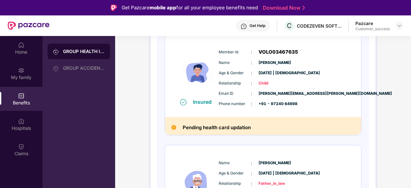
scroll to position [310, 0]
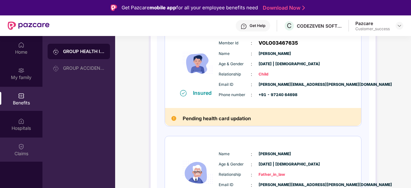
click at [12, 151] on div "Claims" at bounding box center [21, 154] width 42 height 6
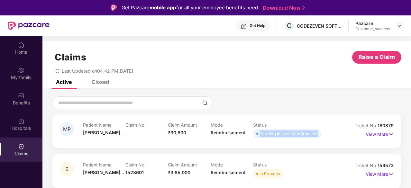
drag, startPoint x: 327, startPoint y: 135, endPoint x: 263, endPoint y: 128, distance: 63.7
click at [263, 128] on div "Patient Name [PERSON_NAME]... Claim No - Claim Amount ₹30,800 Mode Reimbursemen…" at bounding box center [210, 131] width 255 height 18
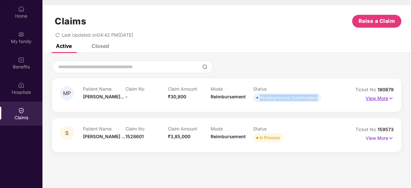
click at [391, 99] on img at bounding box center [391, 98] width 5 height 7
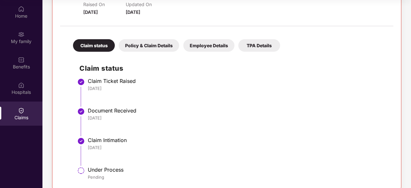
scroll to position [159, 0]
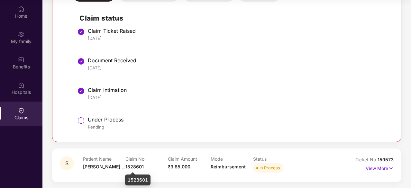
click at [137, 165] on span "1528601" at bounding box center [135, 166] width 18 height 5
copy span "1528601"
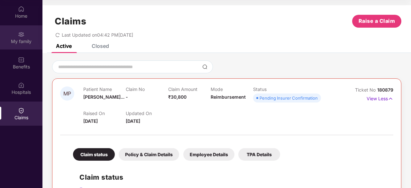
click at [17, 45] on div "My family" at bounding box center [21, 37] width 42 height 24
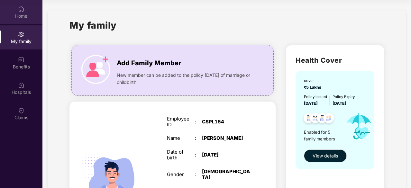
click at [16, 12] on div "Home" at bounding box center [21, 12] width 42 height 24
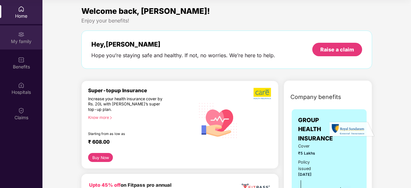
click at [14, 37] on div "My family" at bounding box center [21, 37] width 42 height 24
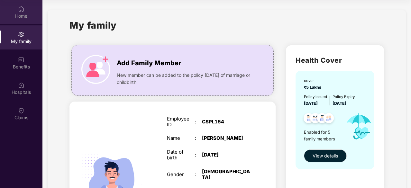
click at [15, 9] on div "Home" at bounding box center [21, 12] width 42 height 24
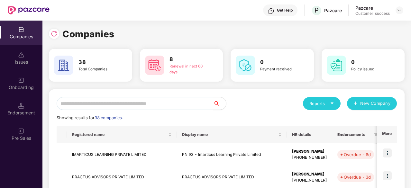
click at [16, 27] on div "Companies" at bounding box center [21, 33] width 42 height 24
click at [161, 105] on input "text" at bounding box center [135, 103] width 157 height 13
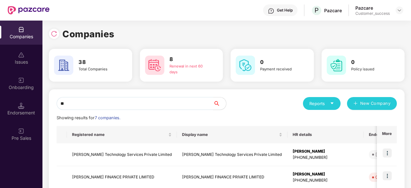
type input "**"
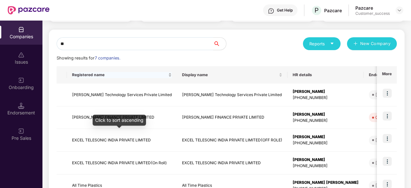
scroll to position [66, 0]
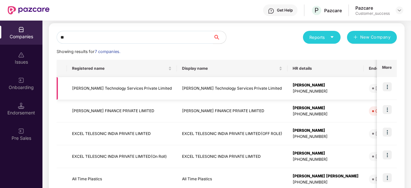
click at [123, 88] on td "[PERSON_NAME] Technology Services Private Limited" at bounding box center [122, 88] width 110 height 23
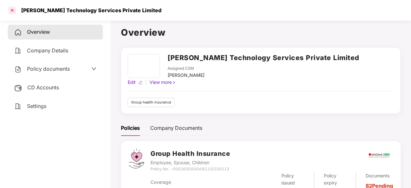
click at [13, 8] on div at bounding box center [12, 10] width 10 height 10
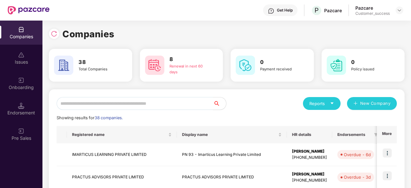
click at [28, 33] on div "Companies" at bounding box center [21, 33] width 42 height 24
click at [108, 105] on input "text" at bounding box center [135, 103] width 157 height 13
type input "*"
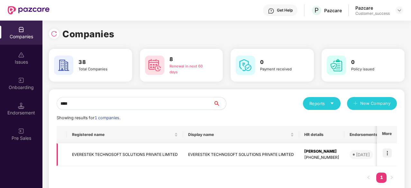
type input "****"
click at [127, 154] on td "EVERESTEK TECHNOSOFT SOLUTIONS PRIVATE LIMITED" at bounding box center [125, 155] width 116 height 23
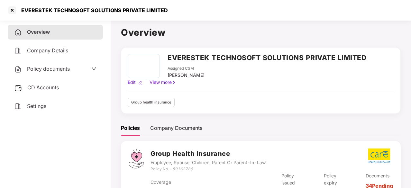
click at [59, 67] on span "Policy documents" at bounding box center [48, 69] width 43 height 6
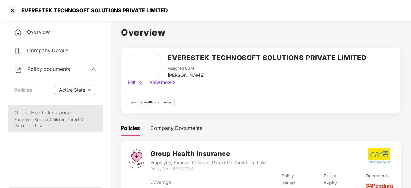
click at [52, 116] on div "Group Health Insurance" at bounding box center [55, 113] width 82 height 8
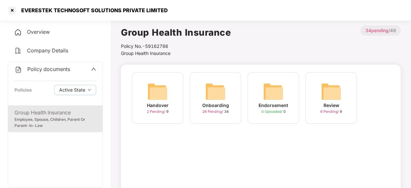
click at [226, 98] on div "Onboarding 26 Pending / 34" at bounding box center [216, 98] width 52 height 52
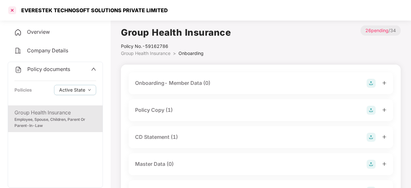
click at [13, 10] on div at bounding box center [12, 10] width 10 height 10
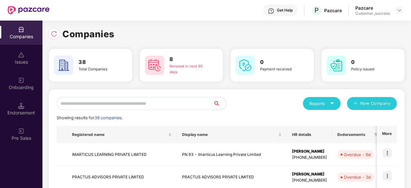
click at [147, 105] on input "text" at bounding box center [135, 103] width 157 height 13
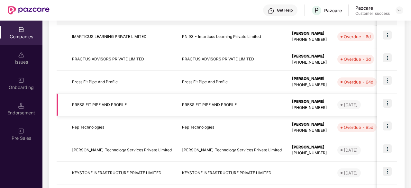
scroll to position [60, 0]
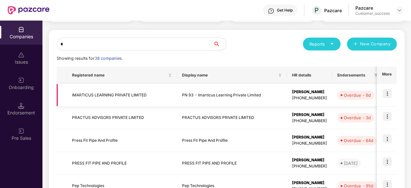
type input "*"
click at [196, 96] on td "PN 93 - Imarticus Learning Private Limited" at bounding box center [232, 95] width 110 height 23
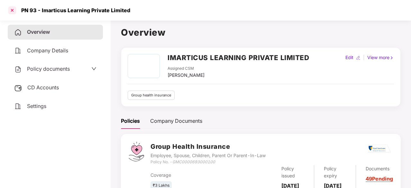
click at [14, 10] on div at bounding box center [12, 10] width 10 height 10
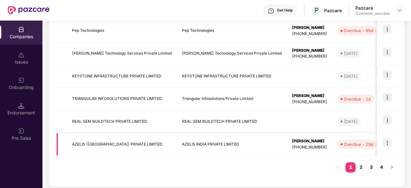
scroll to position [215, 0]
click at [117, 28] on td "Pep Technologies" at bounding box center [122, 30] width 110 height 23
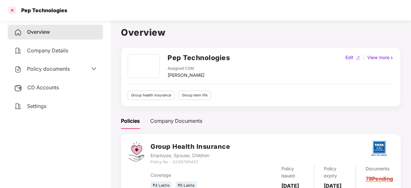
click at [13, 10] on div at bounding box center [12, 10] width 10 height 10
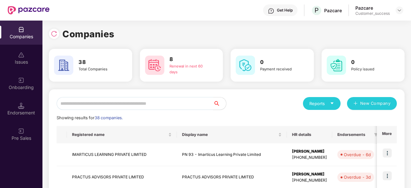
click at [120, 103] on input "text" at bounding box center [135, 103] width 157 height 13
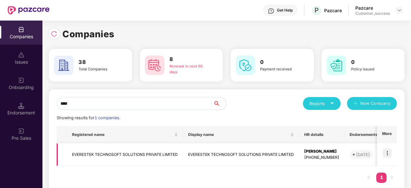
type input "****"
click at [203, 156] on td "EVERESTEK TECHNOSOFT SOLUTIONS PRIVATE LIMITED" at bounding box center [241, 155] width 116 height 23
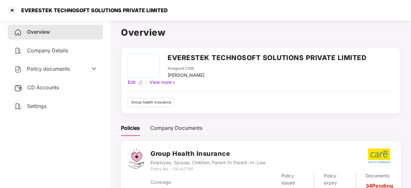
click at [74, 67] on div "Policy documents" at bounding box center [55, 69] width 82 height 8
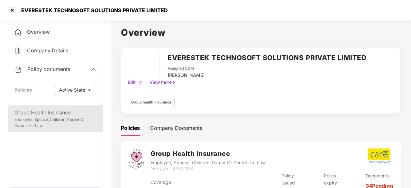
click at [52, 112] on div "Group Health Insurance" at bounding box center [55, 113] width 82 height 8
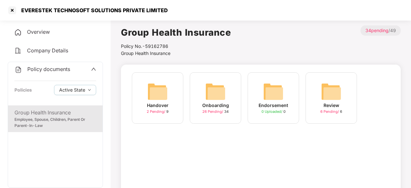
click at [211, 92] on img at bounding box center [215, 91] width 21 height 21
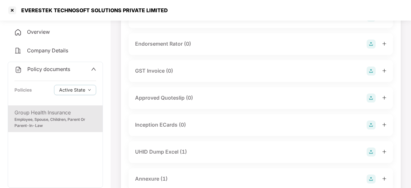
scroll to position [202, 0]
click at [55, 117] on div "Employee, Spouse, Children, Parent Or Parent-In-Law" at bounding box center [55, 123] width 82 height 12
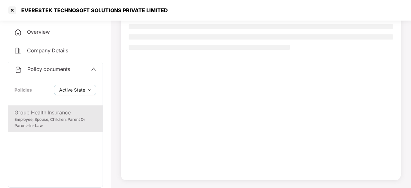
scroll to position [61, 0]
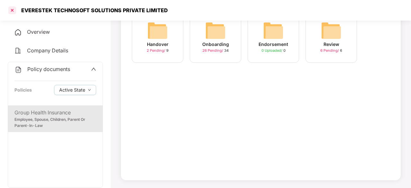
click at [14, 14] on div at bounding box center [12, 10] width 10 height 10
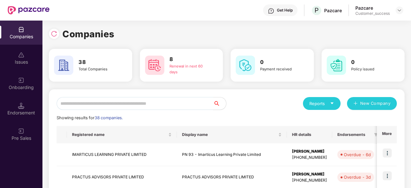
click at [120, 104] on input "text" at bounding box center [135, 103] width 157 height 13
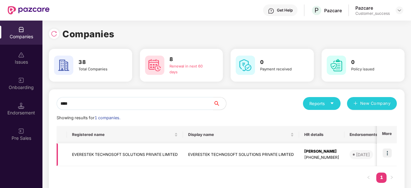
type input "****"
click at [387, 152] on img at bounding box center [387, 153] width 9 height 9
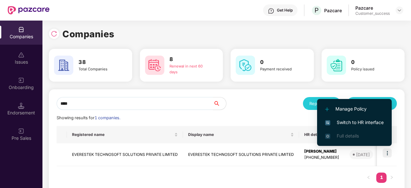
click at [373, 123] on span "Switch to HR interface" at bounding box center [355, 122] width 59 height 7
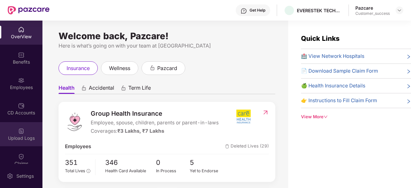
click at [15, 132] on div "Upload Logs" at bounding box center [21, 134] width 42 height 24
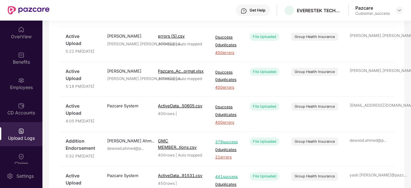
scroll to position [85, 0]
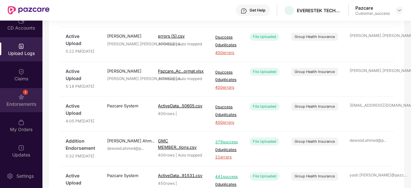
click at [21, 101] on div "Endorsements" at bounding box center [21, 104] width 42 height 6
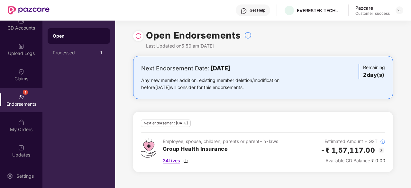
click at [187, 159] on img at bounding box center [186, 160] width 5 height 5
click at [19, 91] on div "1 Endorsements" at bounding box center [21, 100] width 42 height 24
click at [61, 56] on div "Processed 1" at bounding box center [79, 52] width 62 height 15
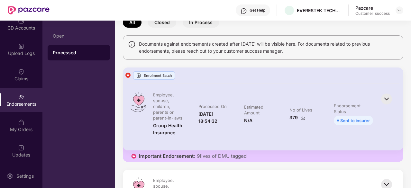
scroll to position [28, 0]
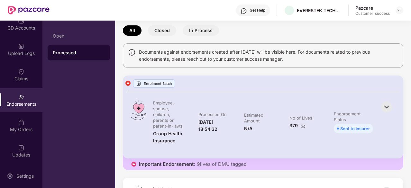
click at [388, 105] on img at bounding box center [387, 107] width 14 height 14
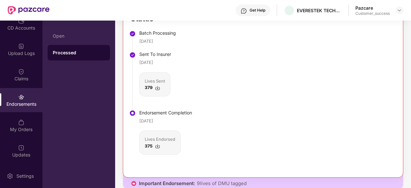
scroll to position [0, 0]
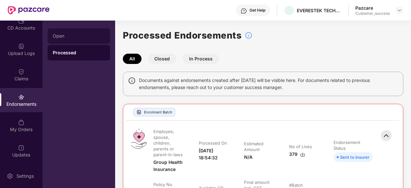
click at [76, 37] on div "Open" at bounding box center [79, 35] width 52 height 5
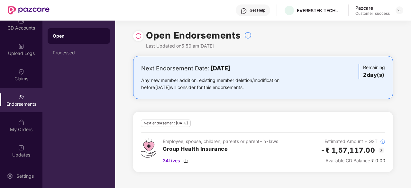
click at [16, 100] on div "Endorsements" at bounding box center [21, 100] width 42 height 24
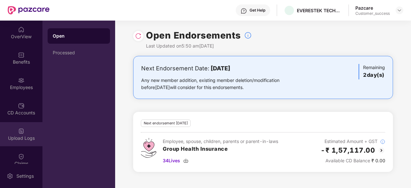
click at [19, 134] on img at bounding box center [21, 131] width 6 height 6
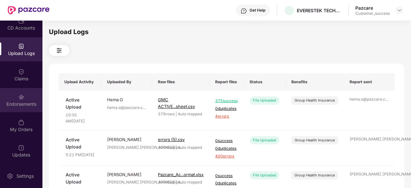
click at [13, 95] on div "Endorsements" at bounding box center [21, 100] width 42 height 24
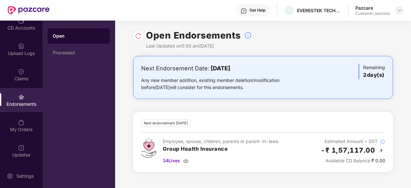
click at [402, 11] on img at bounding box center [399, 10] width 5 height 5
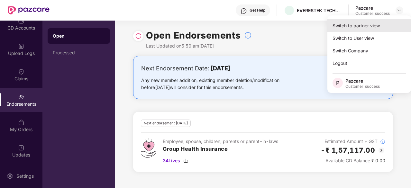
click at [357, 24] on div "Switch to partner view" at bounding box center [370, 25] width 84 height 13
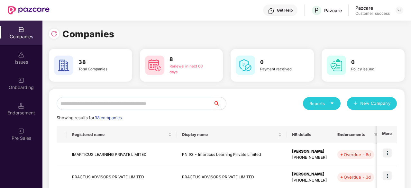
click at [17, 27] on div "Companies" at bounding box center [21, 33] width 42 height 24
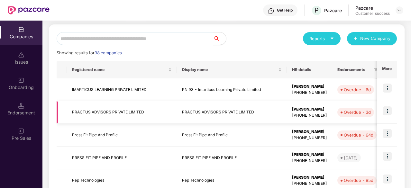
click at [148, 114] on td "PRACTUS ADVISORS PRIVATE LIMITED" at bounding box center [122, 112] width 110 height 23
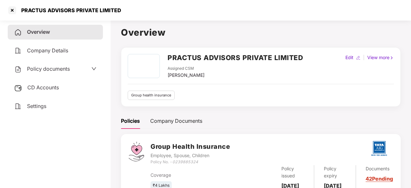
click at [51, 65] on div "Policy documents" at bounding box center [42, 69] width 56 height 8
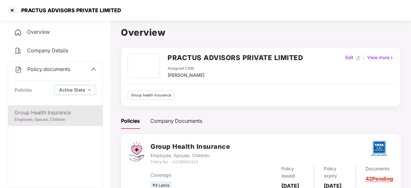
click at [61, 119] on div "Employee, Spouse, Children" at bounding box center [55, 120] width 82 height 6
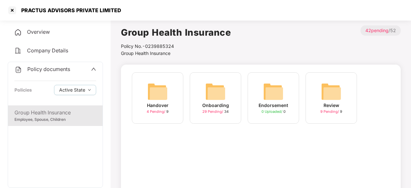
click at [227, 98] on div "Onboarding 29 Pending / 34" at bounding box center [216, 98] width 52 height 52
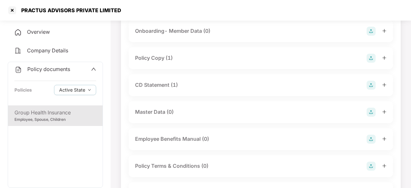
scroll to position [53, 0]
click at [161, 83] on div "CD Statement (1)" at bounding box center [156, 84] width 43 height 8
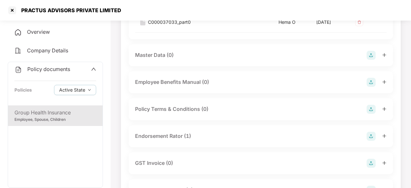
scroll to position [163, 0]
click at [163, 131] on div "Endorsement Rator (1)" at bounding box center [261, 136] width 265 height 22
click at [164, 136] on div "Endorsement Rator (1)" at bounding box center [163, 136] width 56 height 8
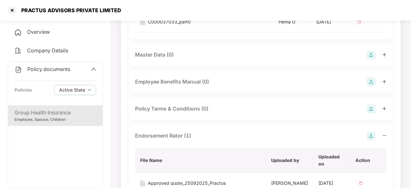
scroll to position [236, 0]
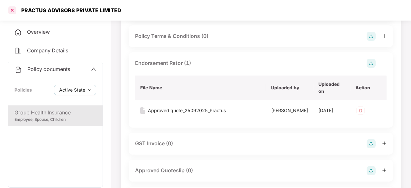
click at [9, 10] on div at bounding box center [12, 10] width 10 height 10
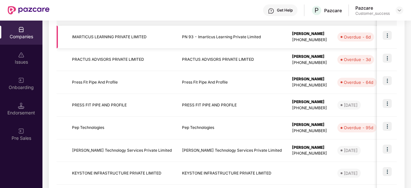
scroll to position [118, 0]
click at [100, 64] on td "PRACTUS ADVISORS PRIVATE LIMITED" at bounding box center [122, 59] width 110 height 23
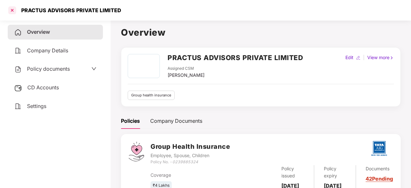
click at [14, 11] on div at bounding box center [12, 10] width 10 height 10
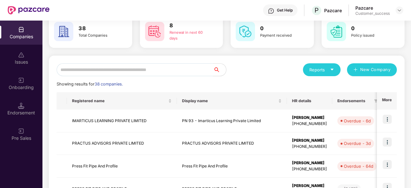
scroll to position [34, 0]
click at [391, 141] on img at bounding box center [387, 141] width 9 height 9
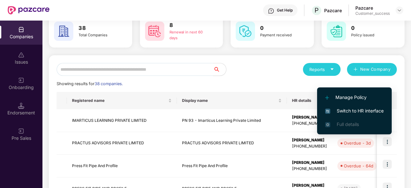
click at [363, 112] on span "Switch to HR interface" at bounding box center [355, 111] width 59 height 7
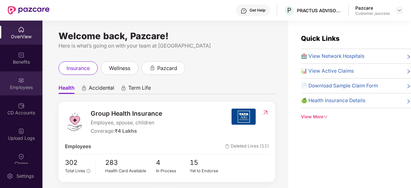
click at [22, 79] on img at bounding box center [21, 80] width 6 height 6
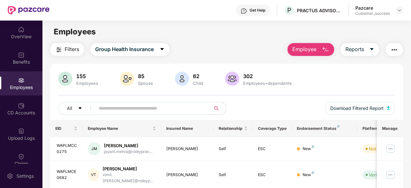
click at [133, 111] on input "text" at bounding box center [150, 109] width 103 height 10
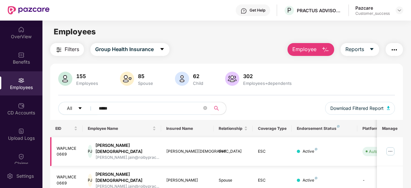
type input "*****"
click at [391, 148] on img at bounding box center [391, 151] width 10 height 10
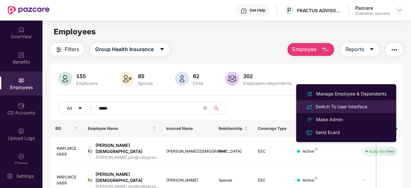
click at [334, 107] on div "Switch To User Interface" at bounding box center [342, 106] width 54 height 7
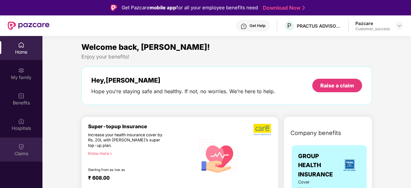
click at [20, 146] on img at bounding box center [21, 147] width 6 height 6
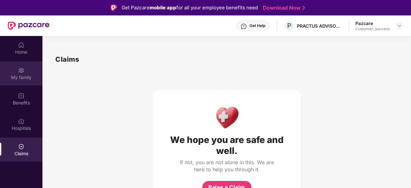
click at [20, 70] on img at bounding box center [21, 70] width 6 height 6
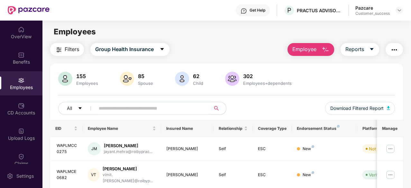
click at [135, 109] on input "text" at bounding box center [150, 109] width 103 height 10
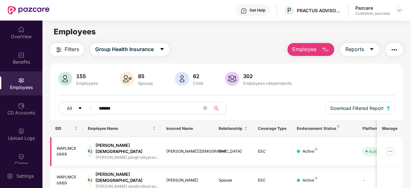
scroll to position [21, 0]
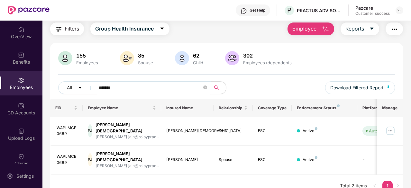
drag, startPoint x: 123, startPoint y: 87, endPoint x: 61, endPoint y: 78, distance: 62.8
click at [65, 78] on div "155 Employees 85 Spouse 62 Child 302 Employees+dependents All ******* Download …" at bounding box center [226, 75] width 353 height 48
paste input "*********"
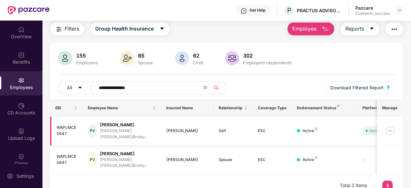
type input "**********"
click at [395, 127] on img at bounding box center [391, 131] width 10 height 10
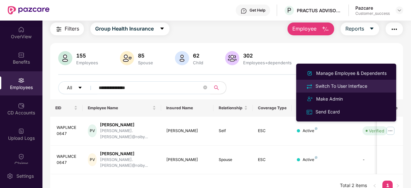
click at [361, 85] on div "Switch To User Interface" at bounding box center [342, 86] width 54 height 7
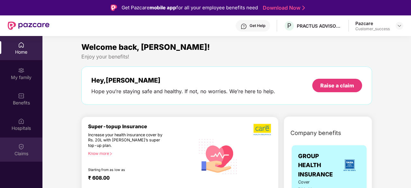
click at [21, 149] on img at bounding box center [21, 147] width 6 height 6
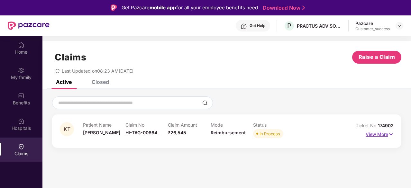
click at [389, 134] on img at bounding box center [391, 134] width 5 height 7
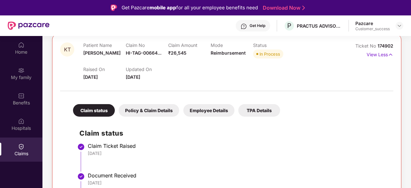
scroll to position [80, 0]
click at [139, 109] on div "Policy & Claim Details" at bounding box center [149, 110] width 61 height 13
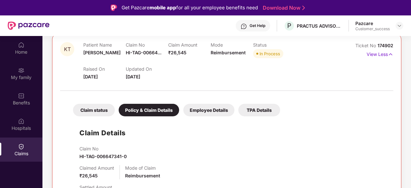
click at [99, 106] on div "Claim status" at bounding box center [94, 110] width 42 height 13
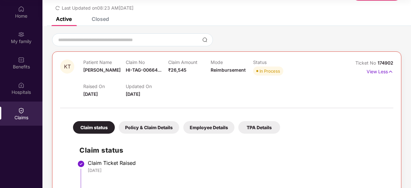
scroll to position [26, 0]
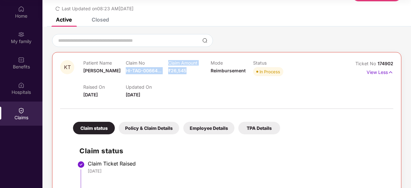
drag, startPoint x: 127, startPoint y: 70, endPoint x: 193, endPoint y: 72, distance: 66.4
click at [193, 72] on div "Patient Name [PERSON_NAME] Claim No HI-TAG-00664... Claim Amount ₹26,545 Mode R…" at bounding box center [210, 69] width 255 height 18
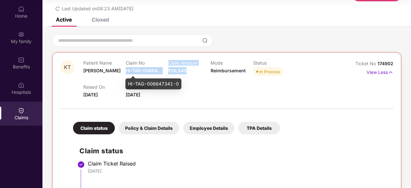
click at [156, 71] on span "HI-TAG-00664..." at bounding box center [144, 70] width 36 height 5
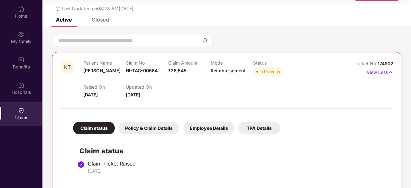
click at [153, 128] on div "Policy & Claim Details" at bounding box center [149, 128] width 61 height 13
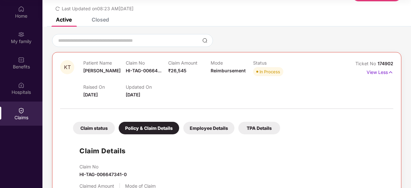
scroll to position [176, 0]
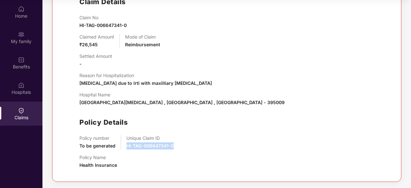
drag, startPoint x: 187, startPoint y: 146, endPoint x: 124, endPoint y: 147, distance: 62.5
click at [124, 147] on div "Policy number To be generated Unique Claim ID HI-TAG-006647341-0" at bounding box center [234, 143] width 308 height 14
copy span "HI-TAG-006647341-0"
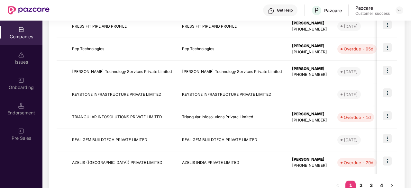
scroll to position [197, 0]
click at [212, 161] on td "AZELIS INDIA PRIVATE LIMITED" at bounding box center [232, 162] width 110 height 23
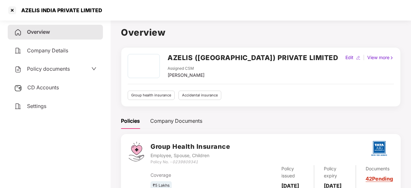
click at [80, 67] on div "Policy documents" at bounding box center [55, 69] width 82 height 8
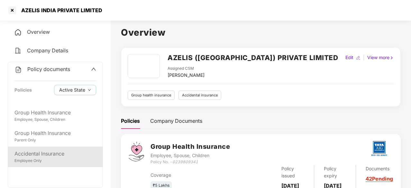
click at [40, 159] on div "Employee Only" at bounding box center [55, 161] width 82 height 6
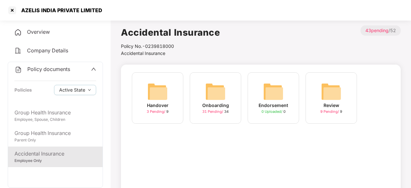
click at [215, 101] on img at bounding box center [215, 91] width 21 height 21
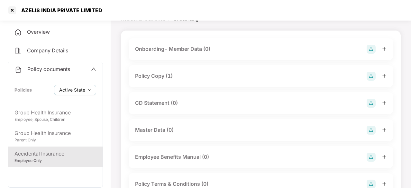
scroll to position [33, 0]
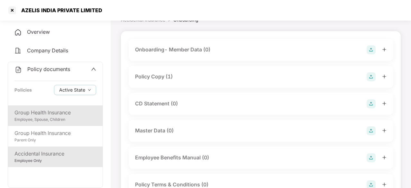
click at [82, 116] on div "Group Health Insurance" at bounding box center [55, 113] width 82 height 8
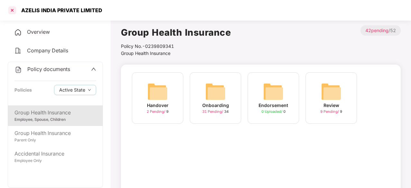
click at [13, 12] on div at bounding box center [12, 10] width 10 height 10
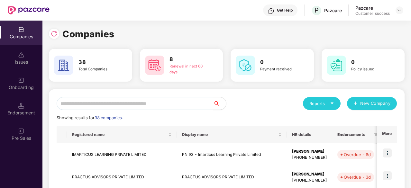
click at [118, 103] on input "text" at bounding box center [135, 103] width 157 height 13
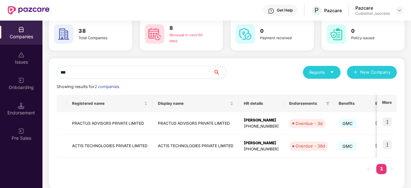
click at [118, 76] on input "***" at bounding box center [135, 72] width 157 height 13
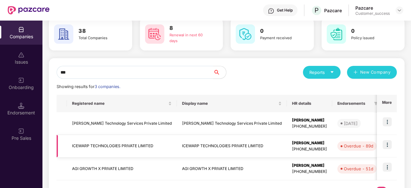
type input "***"
click at [177, 143] on td "ICEWARP TECHNOLOGIES PRIVATE LIMITED" at bounding box center [232, 146] width 110 height 23
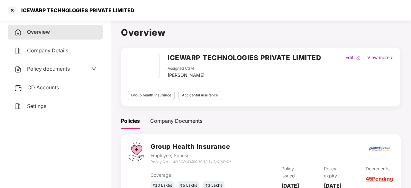
click at [48, 70] on span "Policy documents" at bounding box center [48, 69] width 43 height 6
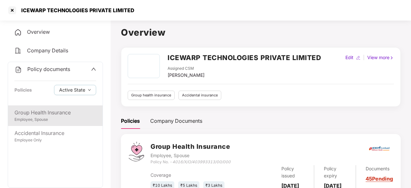
click at [41, 115] on div "Group Health Insurance" at bounding box center [55, 113] width 82 height 8
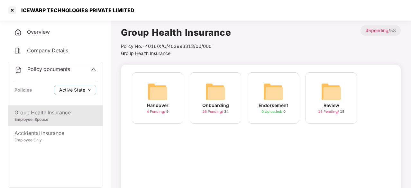
click at [199, 96] on div "Onboarding 26 Pending / 34" at bounding box center [216, 98] width 52 height 52
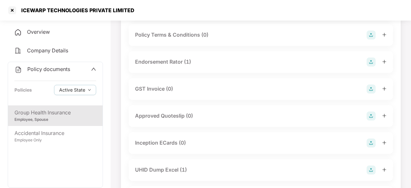
scroll to position [219, 0]
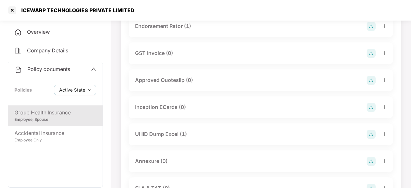
click at [57, 119] on div "Employee, Spouse" at bounding box center [55, 120] width 82 height 6
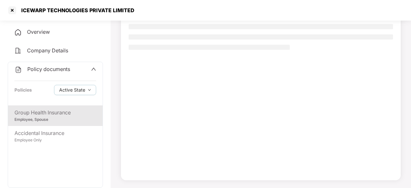
scroll to position [61, 0]
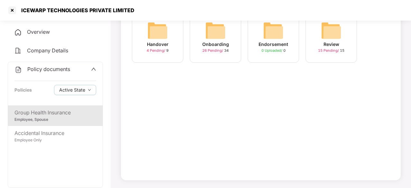
click at [17, 10] on div "ICEWARP TECHNOLOGIES PRIVATE LIMITED" at bounding box center [75, 10] width 117 height 6
click at [13, 9] on div at bounding box center [12, 10] width 10 height 10
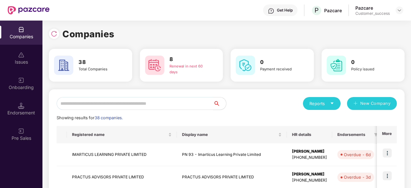
click at [100, 101] on input "text" at bounding box center [135, 103] width 157 height 13
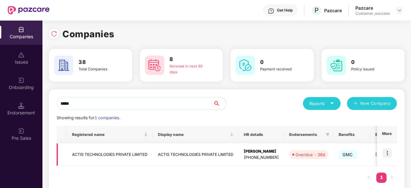
type input "*****"
click at [217, 153] on td "ACTIS TECHNOLOGIES PRIVATE LIMITED" at bounding box center [196, 155] width 86 height 23
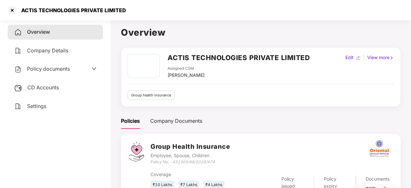
scroll to position [35, 0]
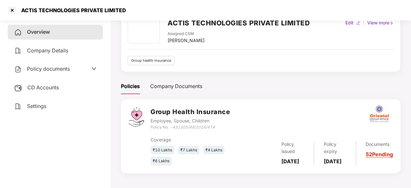
click at [64, 67] on span "Policy documents" at bounding box center [48, 69] width 43 height 6
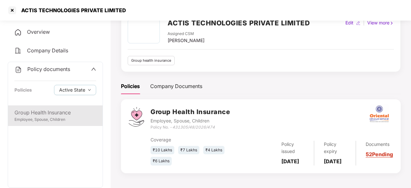
click at [52, 117] on div "Employee, Spouse, Children" at bounding box center [55, 120] width 82 height 6
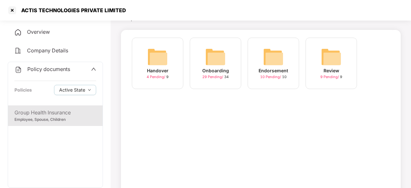
click at [210, 58] on img at bounding box center [215, 57] width 21 height 21
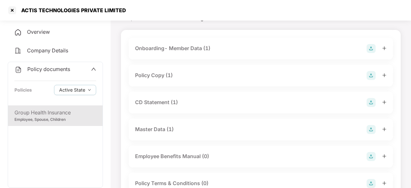
scroll to position [29, 0]
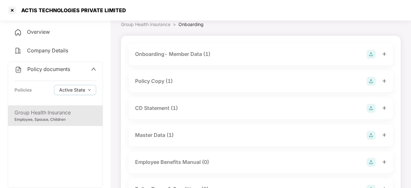
click at [160, 84] on div "Policy Copy (1)" at bounding box center [154, 81] width 38 height 8
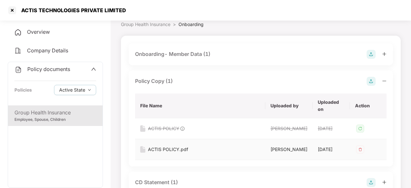
click at [179, 153] on div "ACTIS POLICY.pdf" at bounding box center [168, 149] width 40 height 7
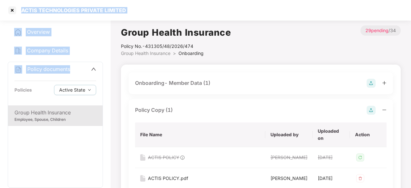
drag, startPoint x: 10, startPoint y: 9, endPoint x: 83, endPoint y: 62, distance: 90.8
click at [83, 62] on section "ACTIS TECHNOLOGIES PRIVATE LIMITED Overview Company Details Policy documents Po…" at bounding box center [205, 94] width 411 height 188
click at [6, 7] on div "ACTIS TECHNOLOGIES PRIVATE LIMITED" at bounding box center [205, 10] width 411 height 21
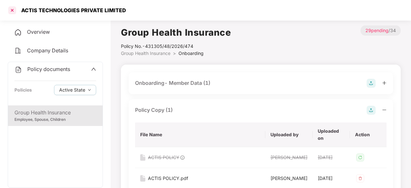
click at [13, 11] on div at bounding box center [12, 10] width 10 height 10
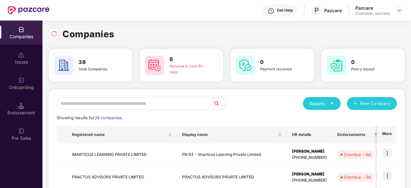
click at [138, 107] on input "text" at bounding box center [135, 103] width 157 height 13
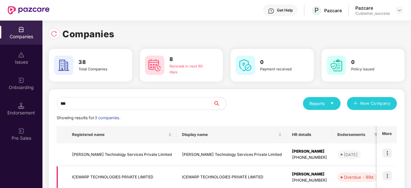
type input "***"
click at [177, 175] on td "ICEWARP TECHNOLOGIES PRIVATE LIMITED" at bounding box center [232, 177] width 110 height 23
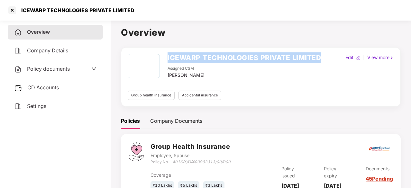
drag, startPoint x: 326, startPoint y: 59, endPoint x: 167, endPoint y: 60, distance: 158.4
click at [167, 60] on div "ICEWARP TECHNOLOGIES PRIVATE LIMITED Assigned CSM [PERSON_NAME] Edit | View more" at bounding box center [261, 66] width 267 height 25
copy h2 "ICEWARP TECHNOLOGIES PRIVATE LIMITED"
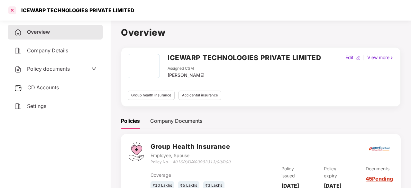
click at [15, 10] on div at bounding box center [12, 10] width 10 height 10
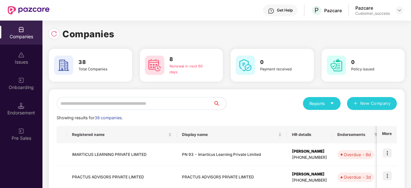
click at [114, 107] on input "text" at bounding box center [135, 103] width 157 height 13
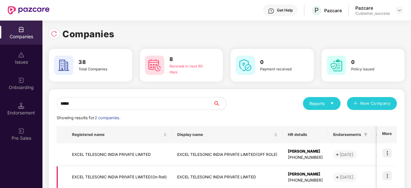
type input "*****"
click at [211, 174] on td "EXCEL TELESONIC INDIA PRIVATE LIMITED" at bounding box center [227, 177] width 111 height 23
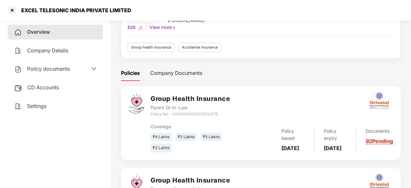
scroll to position [55, 0]
click at [73, 71] on div "Policy documents" at bounding box center [55, 69] width 82 height 8
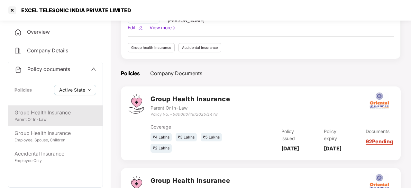
click at [43, 120] on div "Parent Or In-Law" at bounding box center [55, 120] width 82 height 6
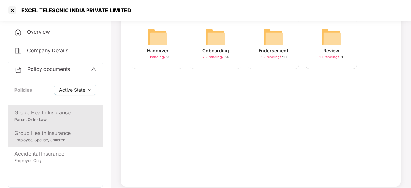
click at [46, 136] on div "Group Health Insurance" at bounding box center [55, 133] width 82 height 8
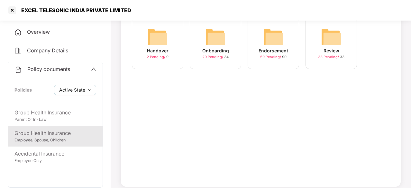
click at [219, 43] on img at bounding box center [215, 37] width 21 height 21
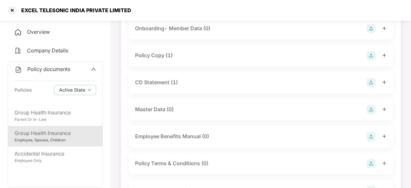
click at [150, 55] on div "Policy Copy (1)" at bounding box center [154, 56] width 38 height 8
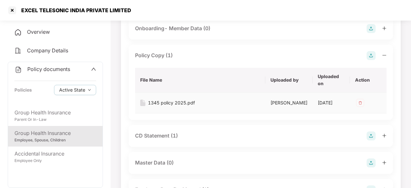
click at [176, 101] on div "1345 policy 2025.pdf" at bounding box center [171, 102] width 47 height 7
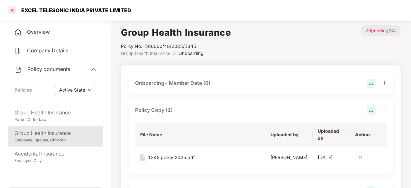
click at [11, 14] on div at bounding box center [12, 10] width 10 height 10
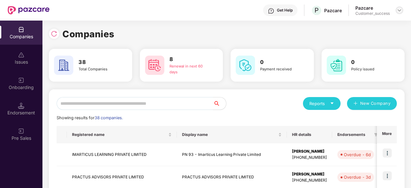
click at [399, 11] on img at bounding box center [399, 10] width 5 height 5
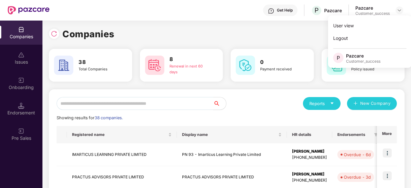
click at [105, 105] on input "text" at bounding box center [135, 103] width 157 height 13
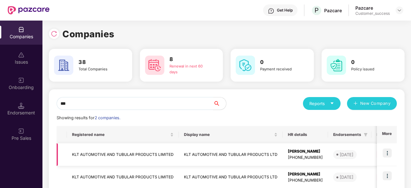
type input "***"
click at [386, 153] on img at bounding box center [387, 153] width 9 height 9
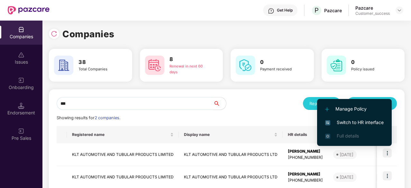
click at [348, 123] on span "Switch to HR interface" at bounding box center [355, 122] width 59 height 7
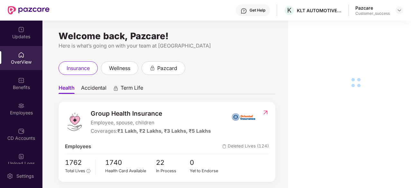
click at [17, 109] on div "Employees" at bounding box center [21, 109] width 42 height 24
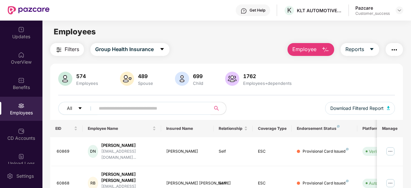
click at [117, 105] on input "text" at bounding box center [150, 109] width 103 height 10
paste input "*****"
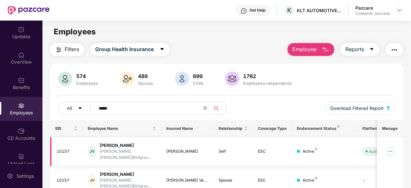
type input "*****"
click at [393, 147] on img at bounding box center [391, 151] width 10 height 10
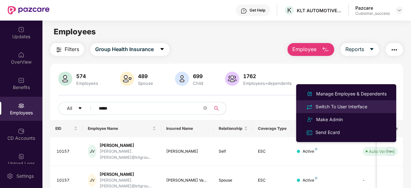
click at [349, 105] on div "Switch To User Interface" at bounding box center [342, 106] width 54 height 7
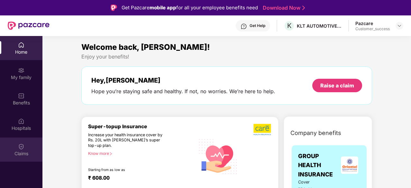
click at [21, 149] on img at bounding box center [21, 147] width 6 height 6
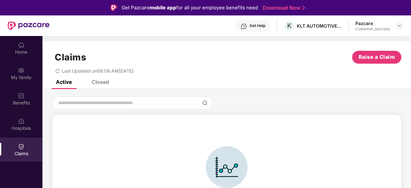
click at [104, 82] on div "Closed" at bounding box center [100, 82] width 17 height 6
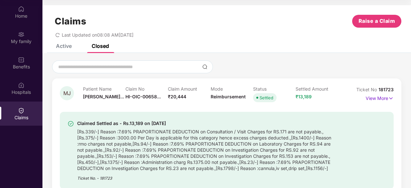
click at [71, 43] on div "Claims Raise a Claim Last Updated on 08:08 AM[DATE]" at bounding box center [226, 24] width 369 height 39
click at [64, 46] on div "Active" at bounding box center [64, 46] width 16 height 6
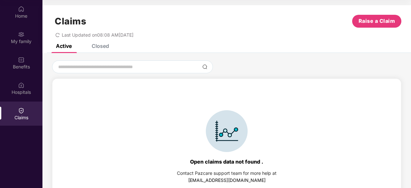
click at [107, 47] on div "Closed" at bounding box center [100, 46] width 17 height 6
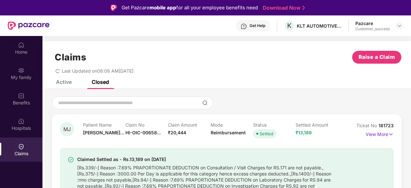
click at [57, 83] on div "Active" at bounding box center [64, 82] width 16 height 6
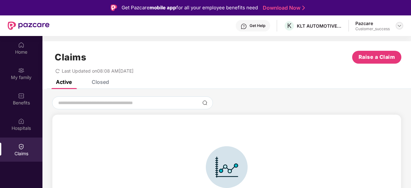
click at [399, 25] on img at bounding box center [399, 25] width 5 height 5
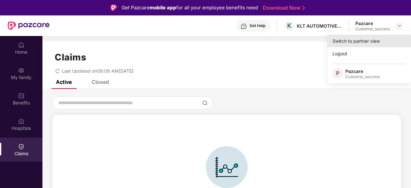
click at [363, 38] on div "Switch to partner view" at bounding box center [370, 41] width 84 height 13
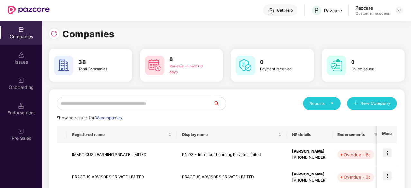
click at [101, 99] on input "text" at bounding box center [135, 103] width 157 height 13
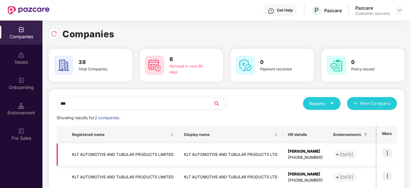
type input "***"
click at [388, 153] on img at bounding box center [387, 153] width 9 height 9
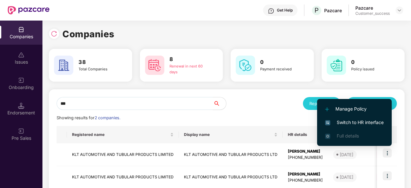
click at [354, 121] on span "Switch to HR interface" at bounding box center [355, 122] width 59 height 7
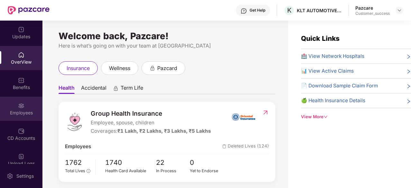
click at [22, 114] on div "Employees" at bounding box center [21, 113] width 42 height 6
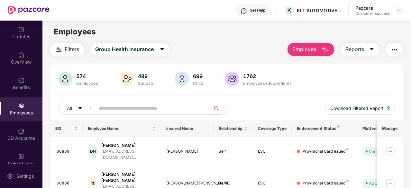
click at [155, 109] on input "text" at bounding box center [150, 109] width 103 height 10
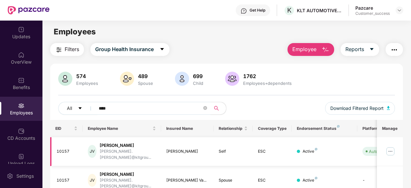
type input "****"
click at [390, 149] on img at bounding box center [391, 151] width 10 height 10
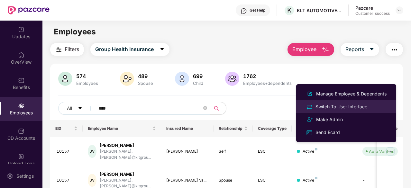
click at [344, 108] on div "Switch To User Interface" at bounding box center [342, 106] width 54 height 7
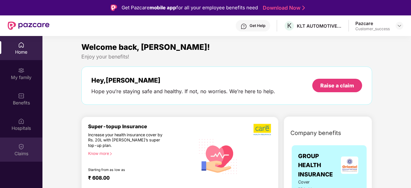
click at [18, 146] on img at bounding box center [21, 147] width 6 height 6
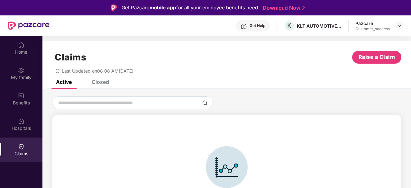
click at [92, 81] on div "Closed" at bounding box center [100, 82] width 17 height 6
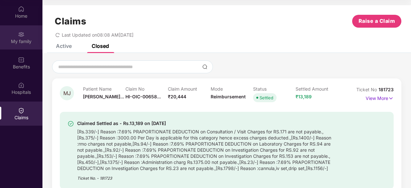
click at [26, 32] on div "My family" at bounding box center [21, 37] width 42 height 24
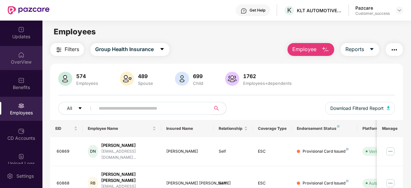
click at [20, 62] on div "OverView" at bounding box center [21, 62] width 42 height 6
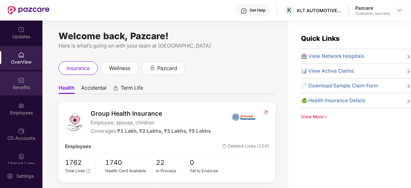
click at [19, 79] on img at bounding box center [21, 80] width 6 height 6
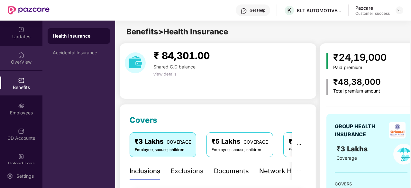
click at [19, 59] on div "OverView" at bounding box center [21, 62] width 42 height 6
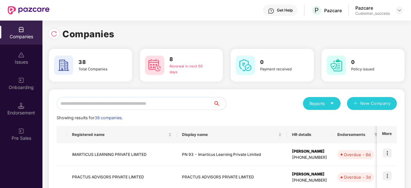
click at [120, 103] on input "text" at bounding box center [135, 103] width 157 height 13
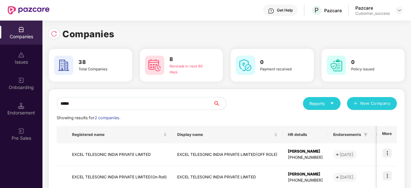
type input "*****"
click at [22, 78] on img at bounding box center [21, 80] width 6 height 6
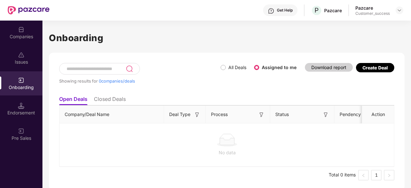
click at [20, 60] on div "Issues" at bounding box center [21, 62] width 42 height 6
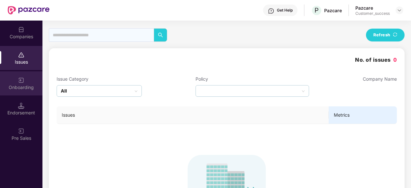
click at [16, 77] on div "Onboarding" at bounding box center [21, 83] width 42 height 24
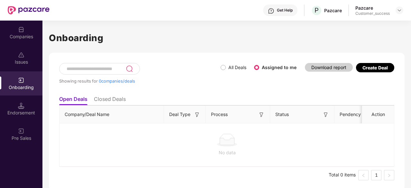
click at [19, 32] on img at bounding box center [21, 29] width 6 height 6
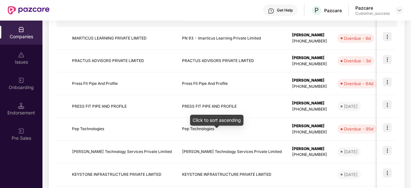
scroll to position [117, 0]
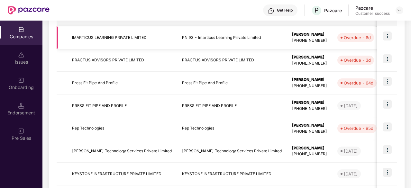
click at [232, 34] on td "PN 93 - Imarticus Learning Private Limited" at bounding box center [232, 37] width 110 height 23
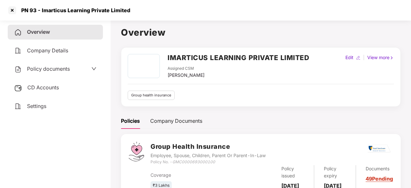
scroll to position [33, 0]
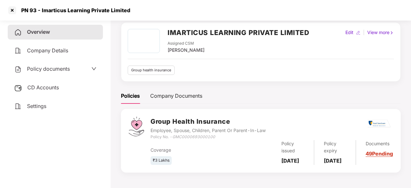
click at [62, 67] on span "Policy documents" at bounding box center [48, 69] width 43 height 6
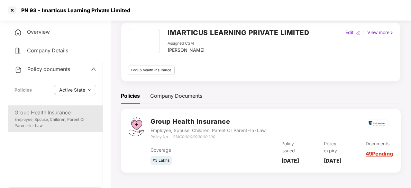
click at [51, 114] on div "Group Health Insurance" at bounding box center [55, 113] width 82 height 8
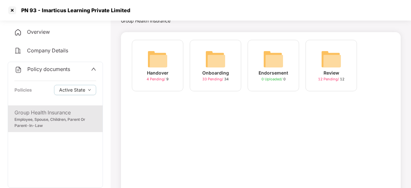
click at [215, 67] on img at bounding box center [215, 59] width 21 height 21
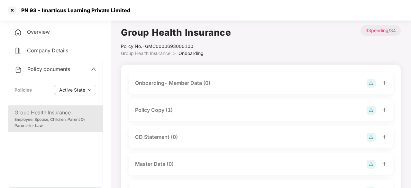
click at [52, 114] on div "Group Health Insurance" at bounding box center [55, 113] width 82 height 8
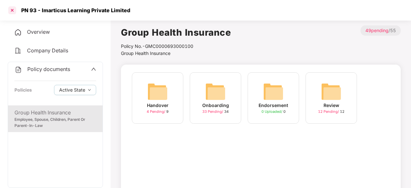
click at [14, 8] on div at bounding box center [12, 10] width 10 height 10
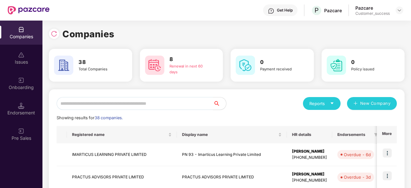
click at [156, 68] on img at bounding box center [154, 65] width 19 height 19
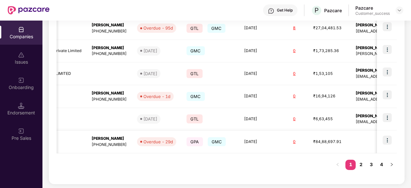
scroll to position [0, 226]
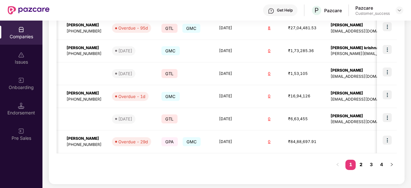
click at [363, 163] on link "2" at bounding box center [361, 165] width 10 height 10
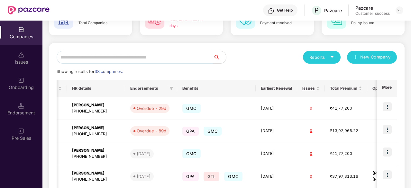
scroll to position [0, 0]
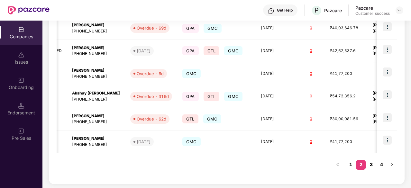
click at [372, 163] on link "3" at bounding box center [371, 165] width 10 height 10
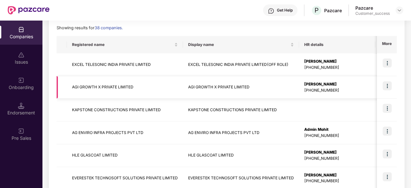
click at [107, 85] on td "AGI GROWTH X PRIVATE LIMITED" at bounding box center [125, 87] width 116 height 23
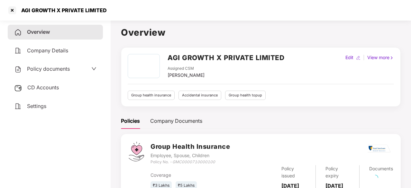
click at [33, 68] on span "Policy documents" at bounding box center [48, 69] width 43 height 6
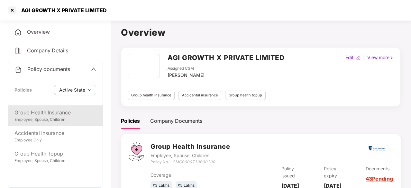
click at [46, 119] on div "Employee, Spouse, Children" at bounding box center [55, 120] width 82 height 6
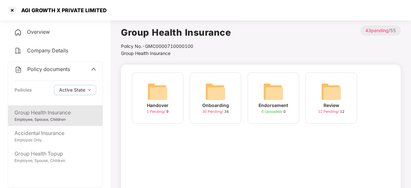
click at [220, 94] on img at bounding box center [215, 91] width 21 height 21
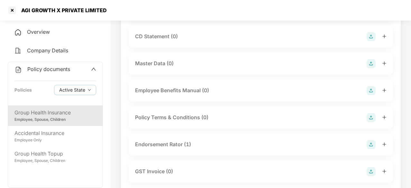
click at [165, 142] on div "Endorsement Rator (1)" at bounding box center [163, 145] width 56 height 8
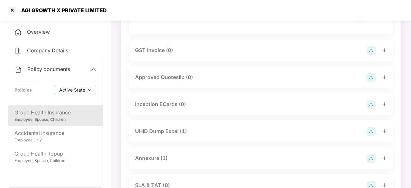
click at [53, 116] on div "Group Health Insurance" at bounding box center [55, 113] width 82 height 8
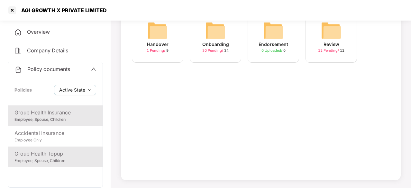
click at [45, 156] on div "Group Health Topup" at bounding box center [55, 154] width 82 height 8
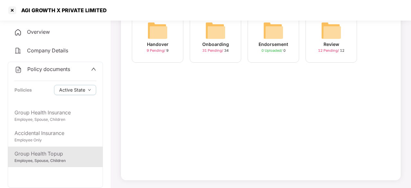
click at [219, 32] on img at bounding box center [215, 30] width 21 height 21
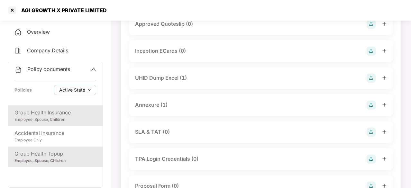
click at [66, 115] on div "Group Health Insurance" at bounding box center [55, 113] width 82 height 8
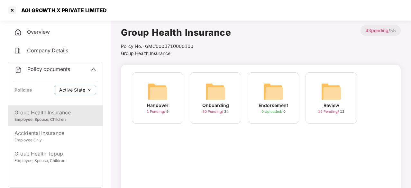
click at [49, 30] on span "Overview" at bounding box center [38, 32] width 23 height 6
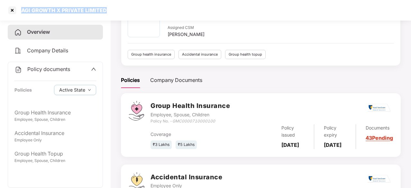
drag, startPoint x: 113, startPoint y: 11, endPoint x: 21, endPoint y: 8, distance: 91.8
click at [21, 8] on div "AGI GROWTH X PRIVATE LIMITED" at bounding box center [205, 10] width 411 height 21
copy div "AGI GROWTH X PRIVATE LIMITED"
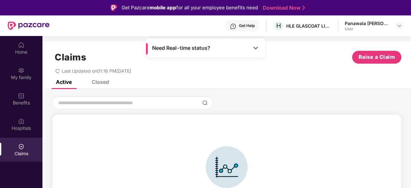
click at [99, 87] on div "Closed" at bounding box center [95, 82] width 27 height 14
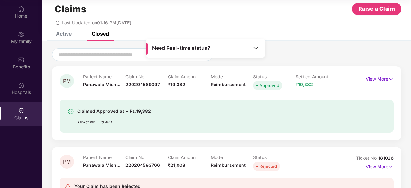
scroll to position [39, 0]
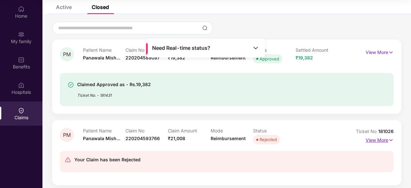
click at [390, 139] on img at bounding box center [391, 140] width 5 height 7
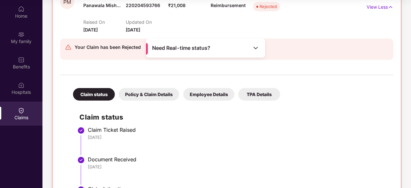
scroll to position [172, 0]
click at [164, 98] on div "Policy & Claim Details" at bounding box center [149, 95] width 61 height 13
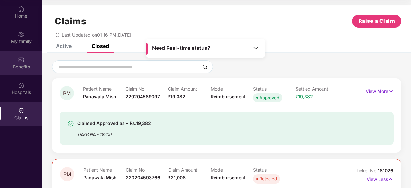
scroll to position [0, 0]
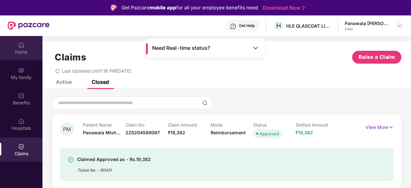
click at [17, 49] on div "Home" at bounding box center [21, 52] width 42 height 6
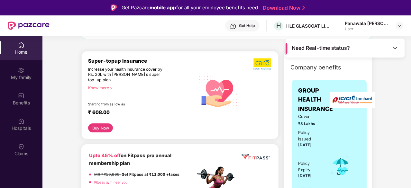
scroll to position [77, 0]
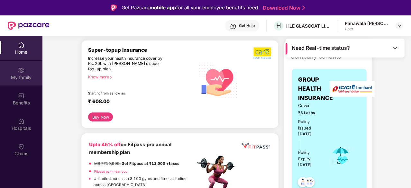
click at [18, 72] on img at bounding box center [21, 70] width 6 height 6
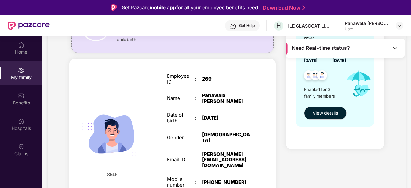
scroll to position [0, 0]
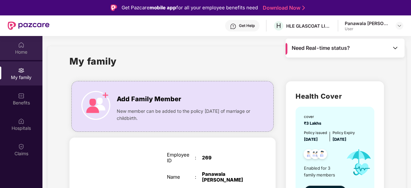
click at [21, 47] on img at bounding box center [21, 45] width 6 height 6
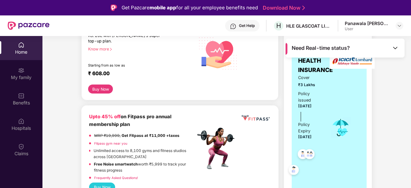
scroll to position [86, 0]
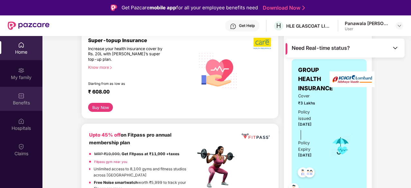
click at [20, 96] on img at bounding box center [21, 96] width 6 height 6
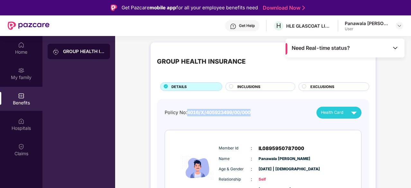
drag, startPoint x: 256, startPoint y: 110, endPoint x: 189, endPoint y: 113, distance: 67.4
click at [189, 113] on div "Policy No: 4016/X/405923499/00/000 Health Card" at bounding box center [263, 113] width 197 height 12
copy span "4016/X/405923499/00/000"
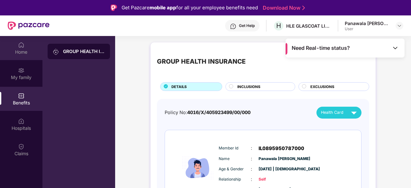
click at [21, 49] on div "Home" at bounding box center [21, 52] width 42 height 6
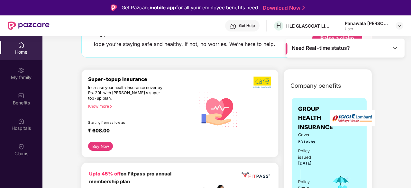
scroll to position [47, 0]
click at [401, 26] on img at bounding box center [399, 25] width 5 height 5
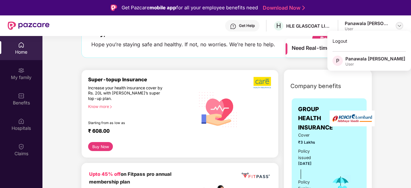
click at [399, 23] on div at bounding box center [400, 26] width 8 height 8
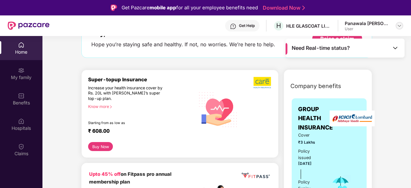
click at [399, 23] on div at bounding box center [400, 26] width 8 height 8
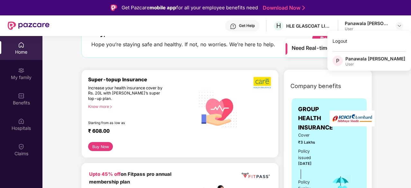
click at [8, 50] on div "Home" at bounding box center [21, 52] width 42 height 6
